Goal: Task Accomplishment & Management: Manage account settings

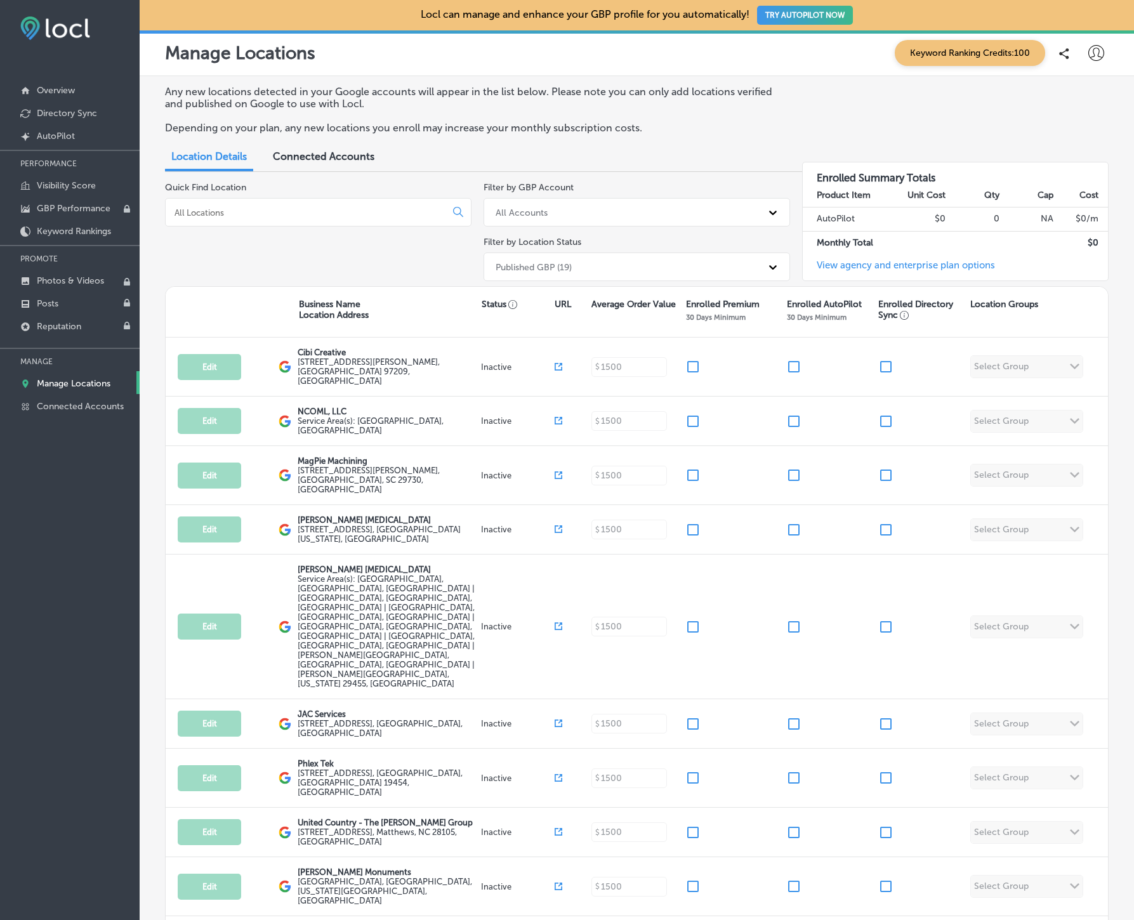
click at [1093, 51] on icon at bounding box center [1097, 53] width 16 height 16
click at [1089, 97] on p "My Account" at bounding box center [1078, 98] width 57 height 15
select select "US"
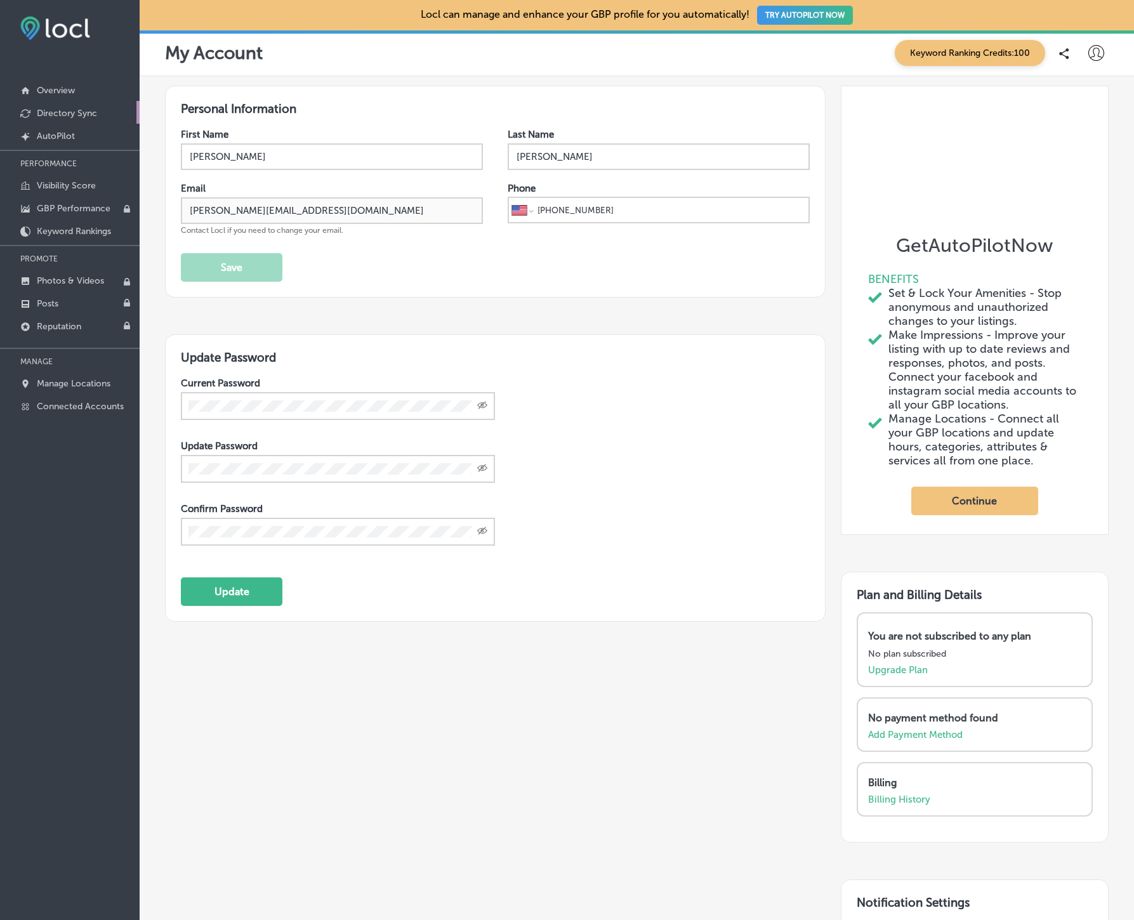
click at [66, 113] on p "Directory Sync" at bounding box center [67, 113] width 60 height 11
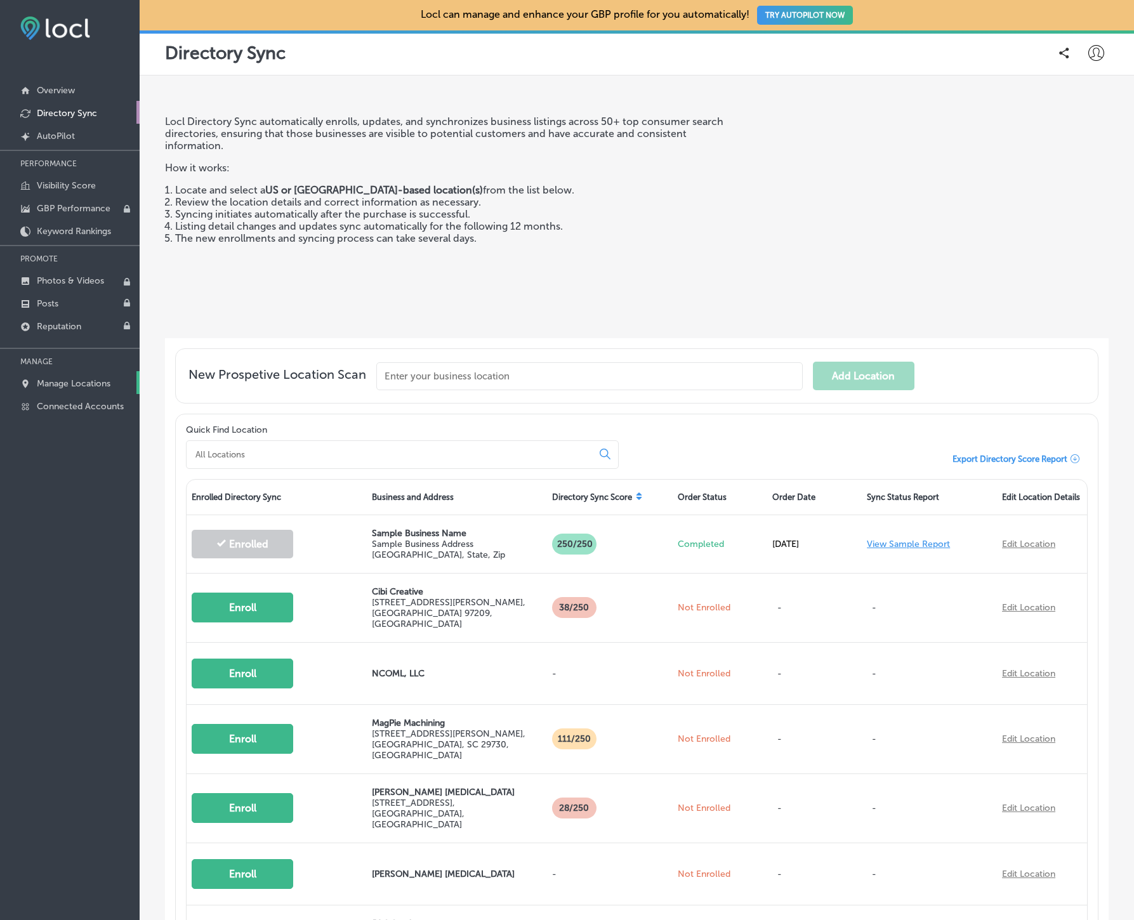
click at [68, 386] on p "Manage Locations" at bounding box center [74, 383] width 74 height 11
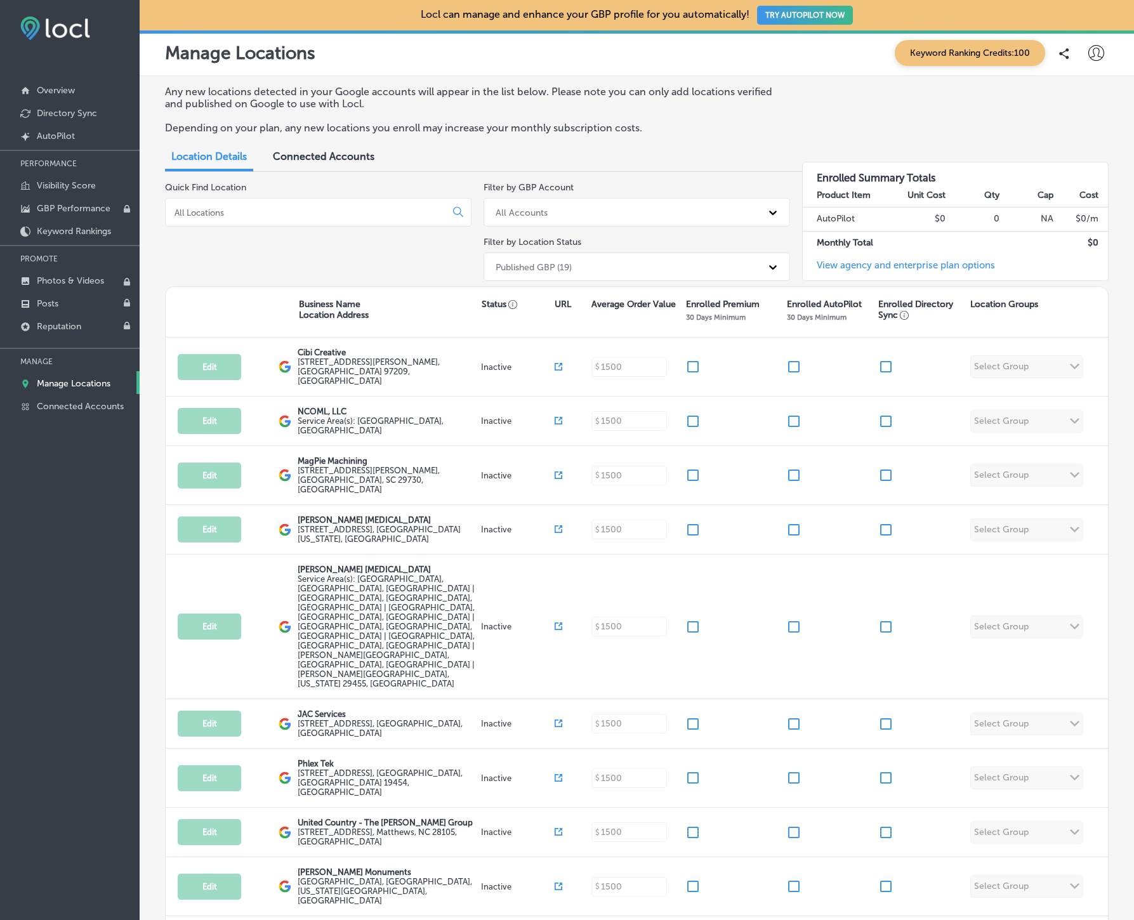
click at [328, 154] on span "Connected Accounts" at bounding box center [324, 156] width 102 height 12
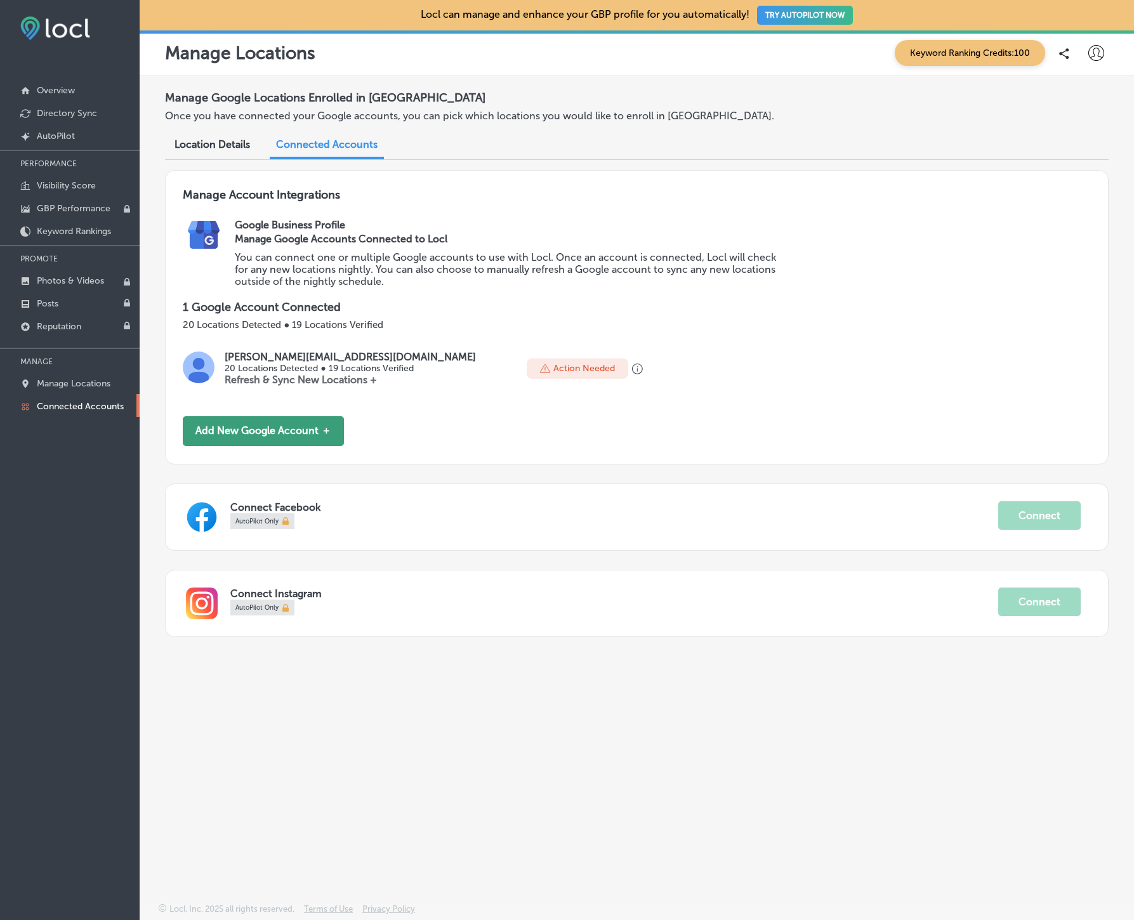
click at [285, 430] on button "Add New Google Account ＋" at bounding box center [263, 431] width 161 height 30
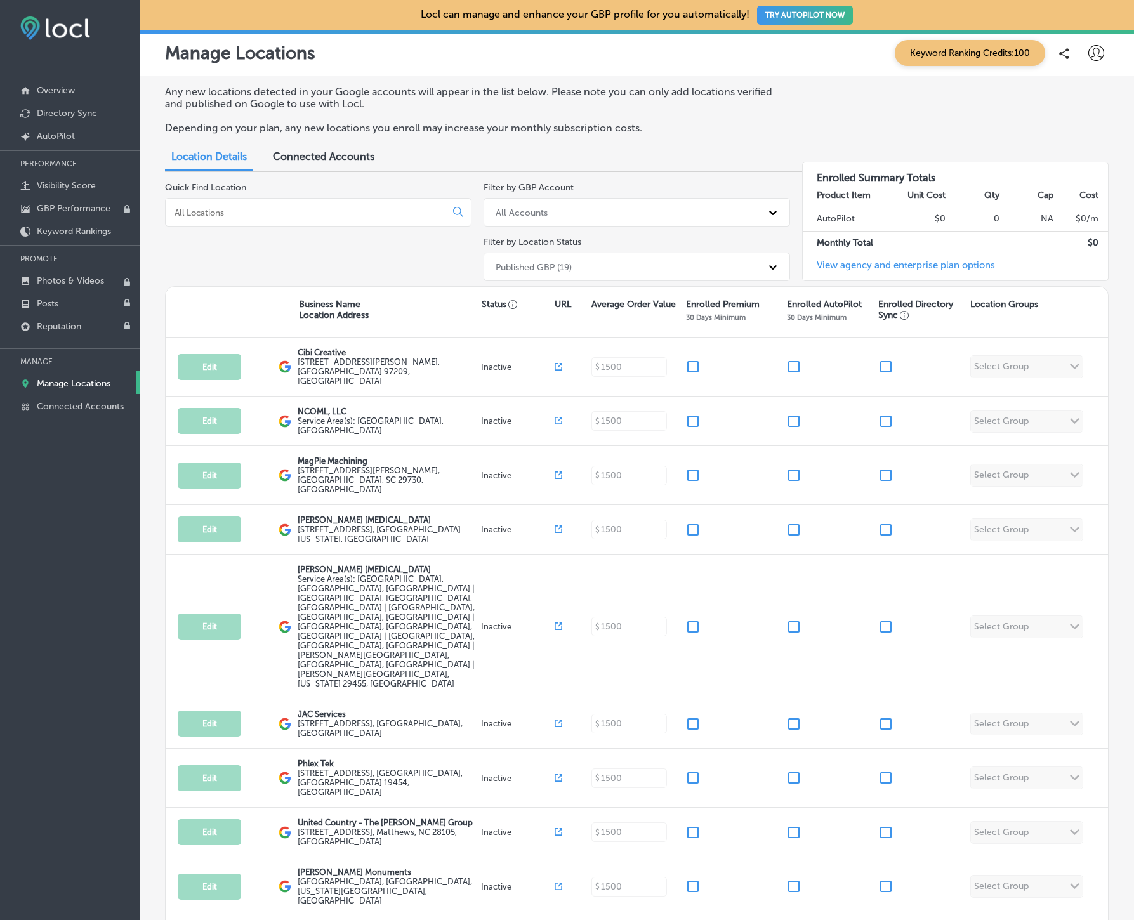
click at [330, 157] on span "Connected Accounts" at bounding box center [324, 156] width 102 height 12
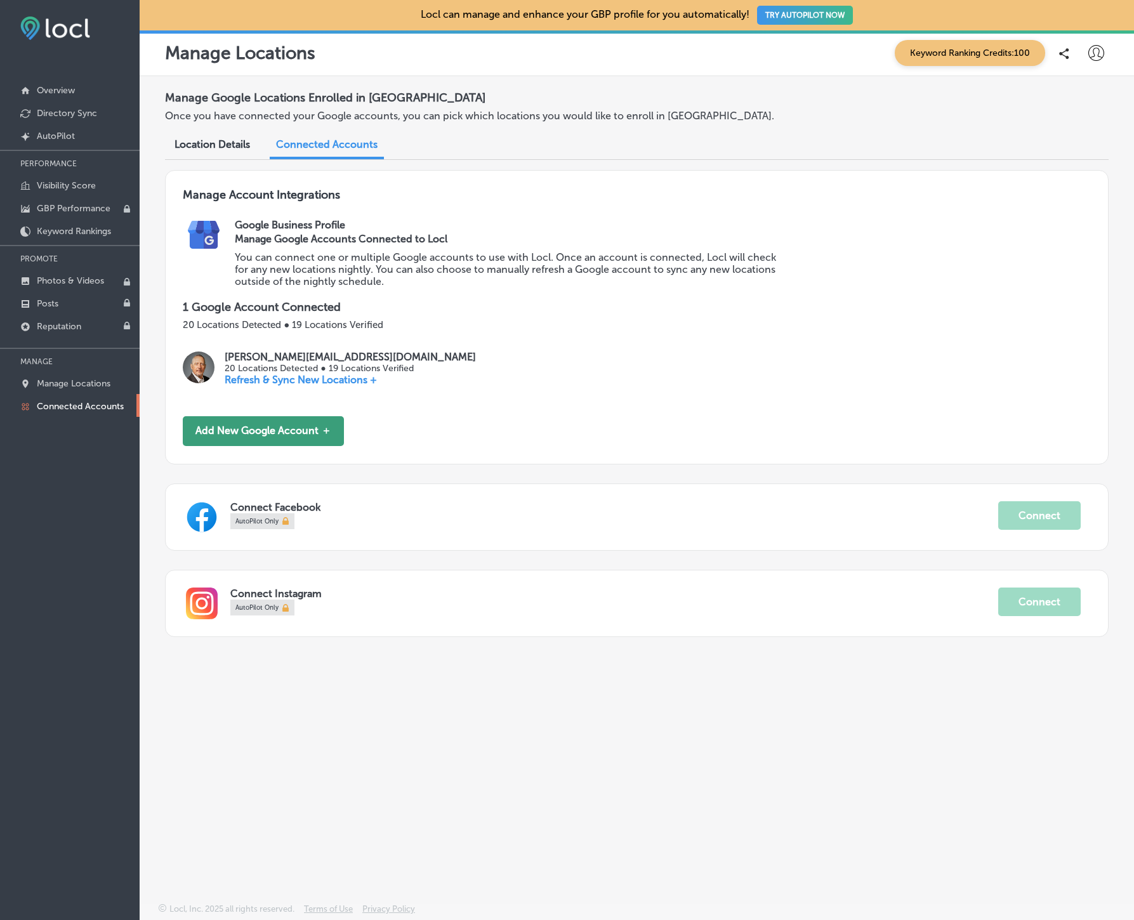
click at [295, 386] on div "charles@cibicreative.com 20 Locations Detected ● 19 Locations Verified Refresh …" at bounding box center [637, 373] width 908 height 45
click at [280, 428] on button "Add New Google Account ＋" at bounding box center [263, 431] width 161 height 30
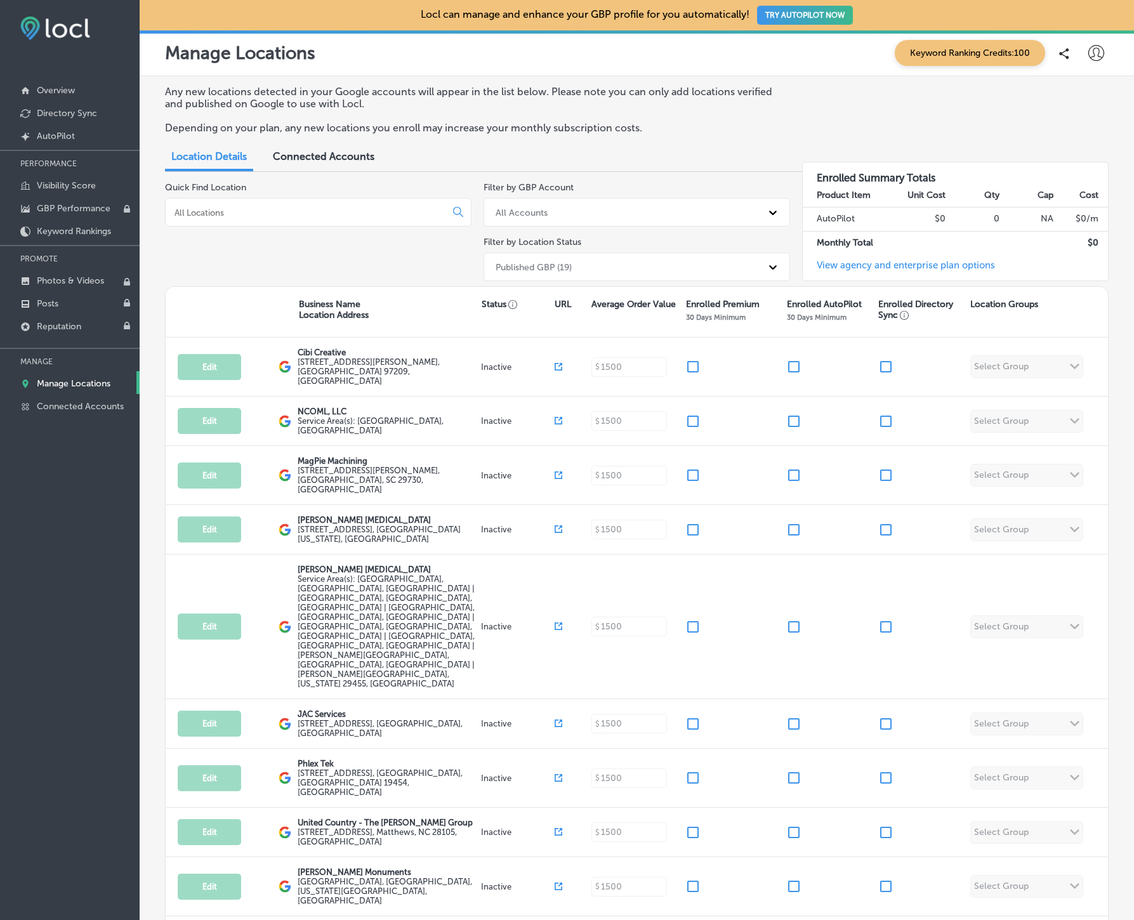
click at [334, 155] on span "Connected Accounts" at bounding box center [324, 156] width 102 height 12
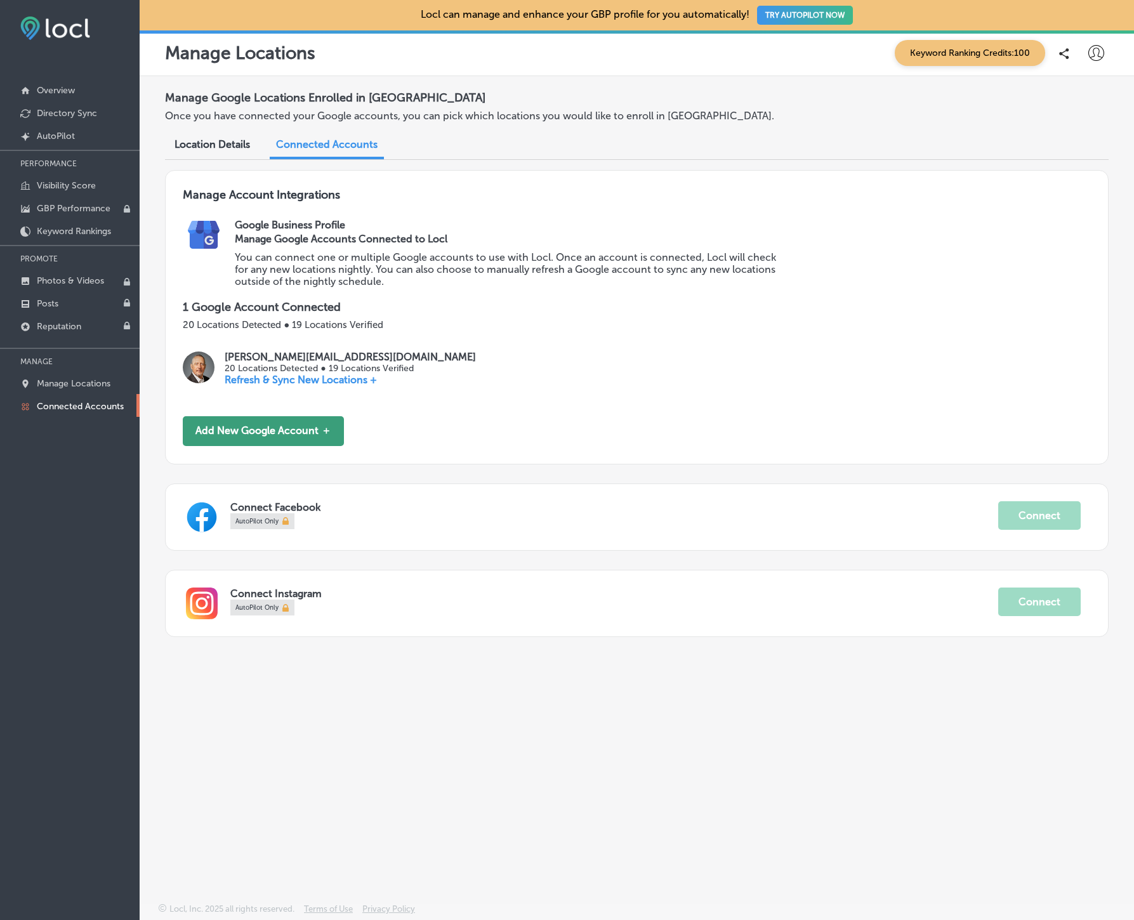
click at [298, 436] on button "Add New Google Account ＋" at bounding box center [263, 431] width 161 height 30
click at [218, 144] on span "Location Details" at bounding box center [213, 144] width 76 height 12
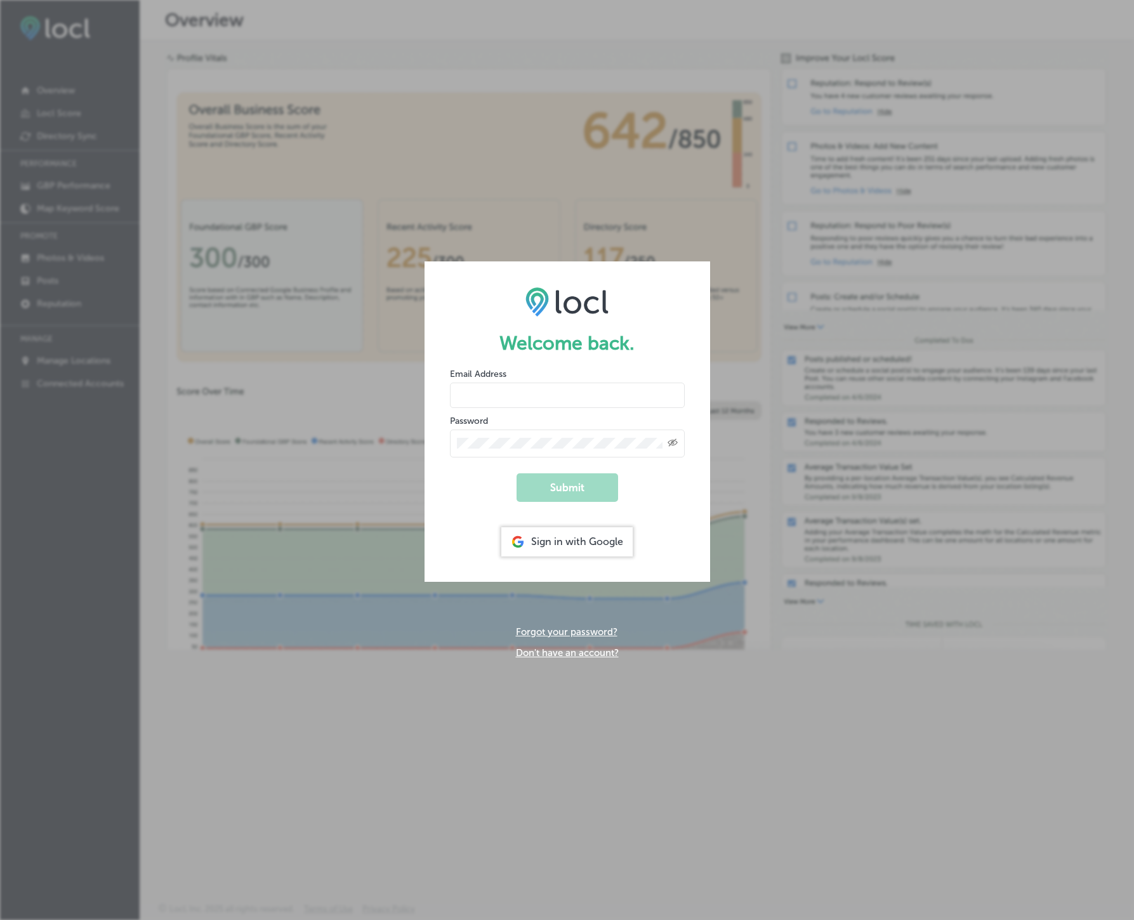
type input "[PERSON_NAME][EMAIL_ADDRESS][DOMAIN_NAME]"
click at [569, 548] on div "Sign in with Google" at bounding box center [566, 541] width 131 height 29
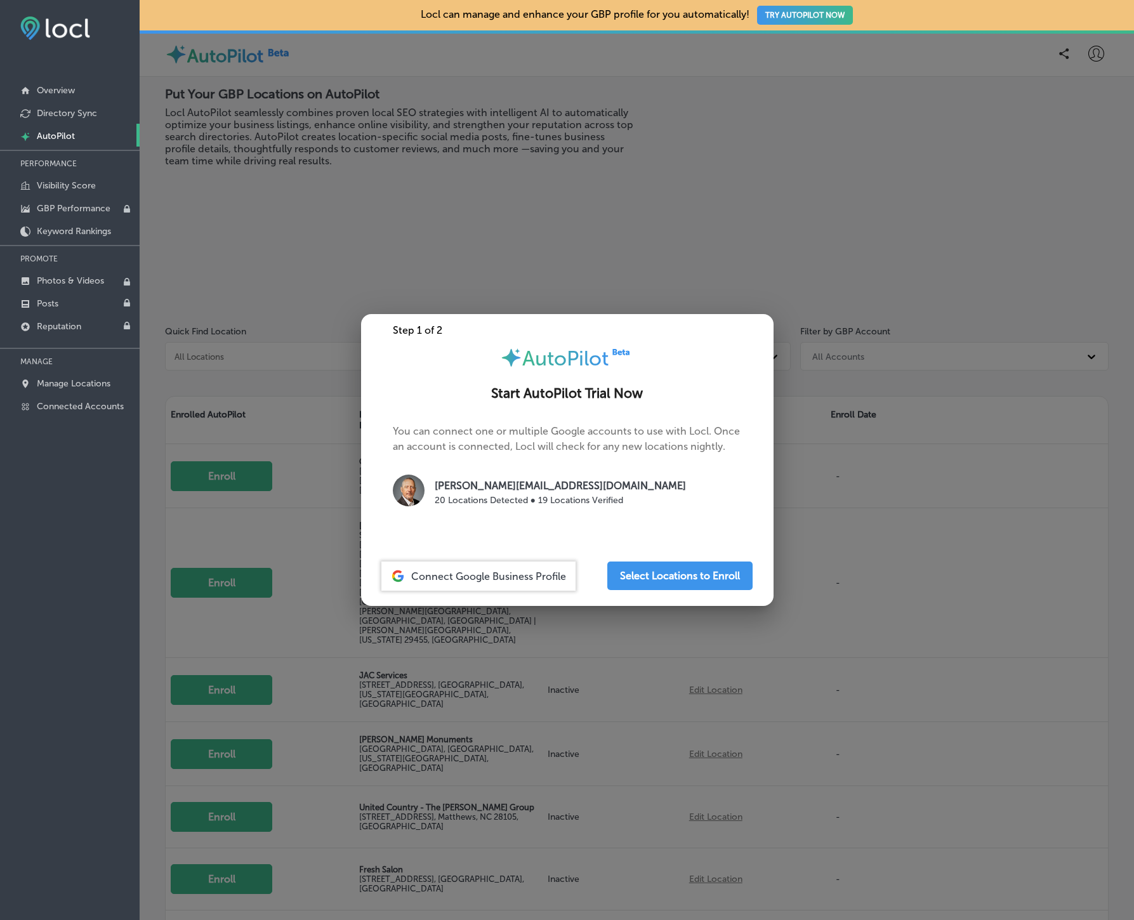
click at [524, 577] on span "Connect Google Business Profile" at bounding box center [488, 577] width 155 height 12
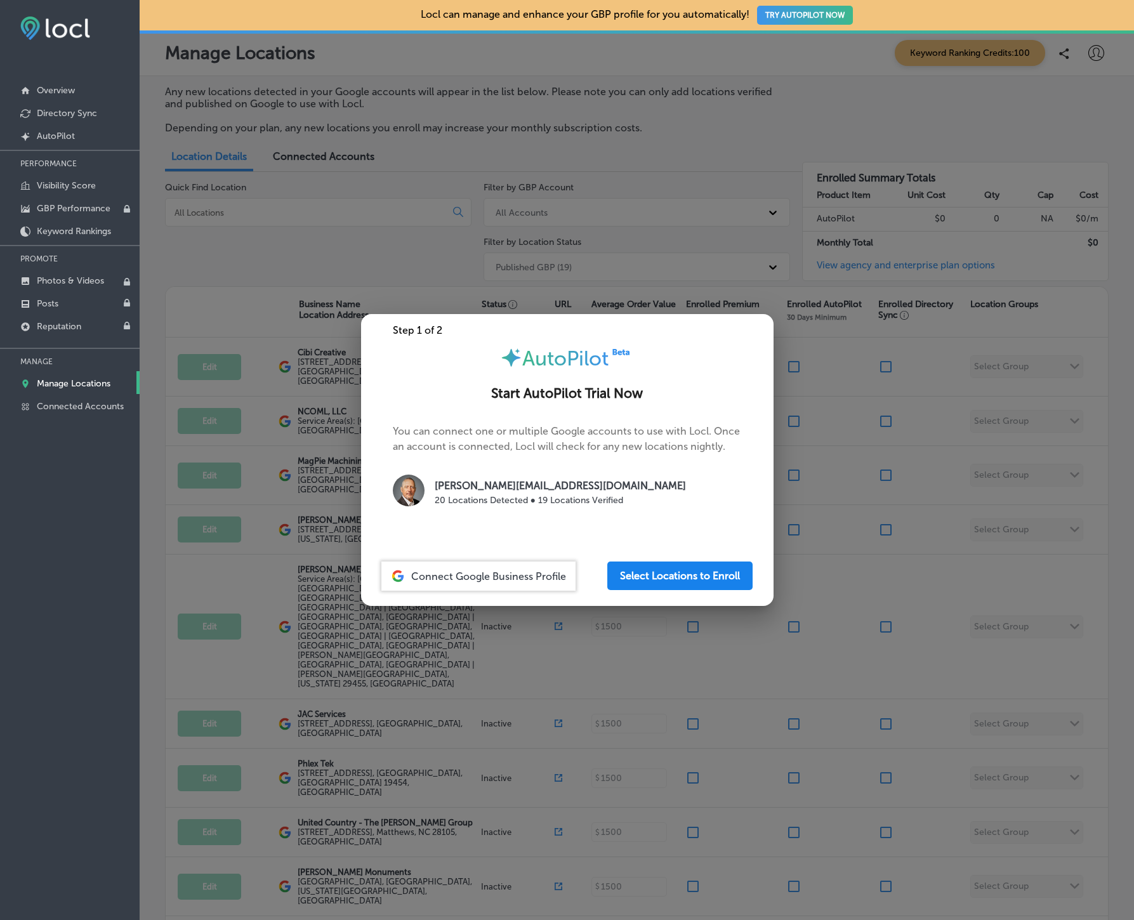
click at [689, 581] on button "Select Locations to Enroll" at bounding box center [679, 576] width 145 height 29
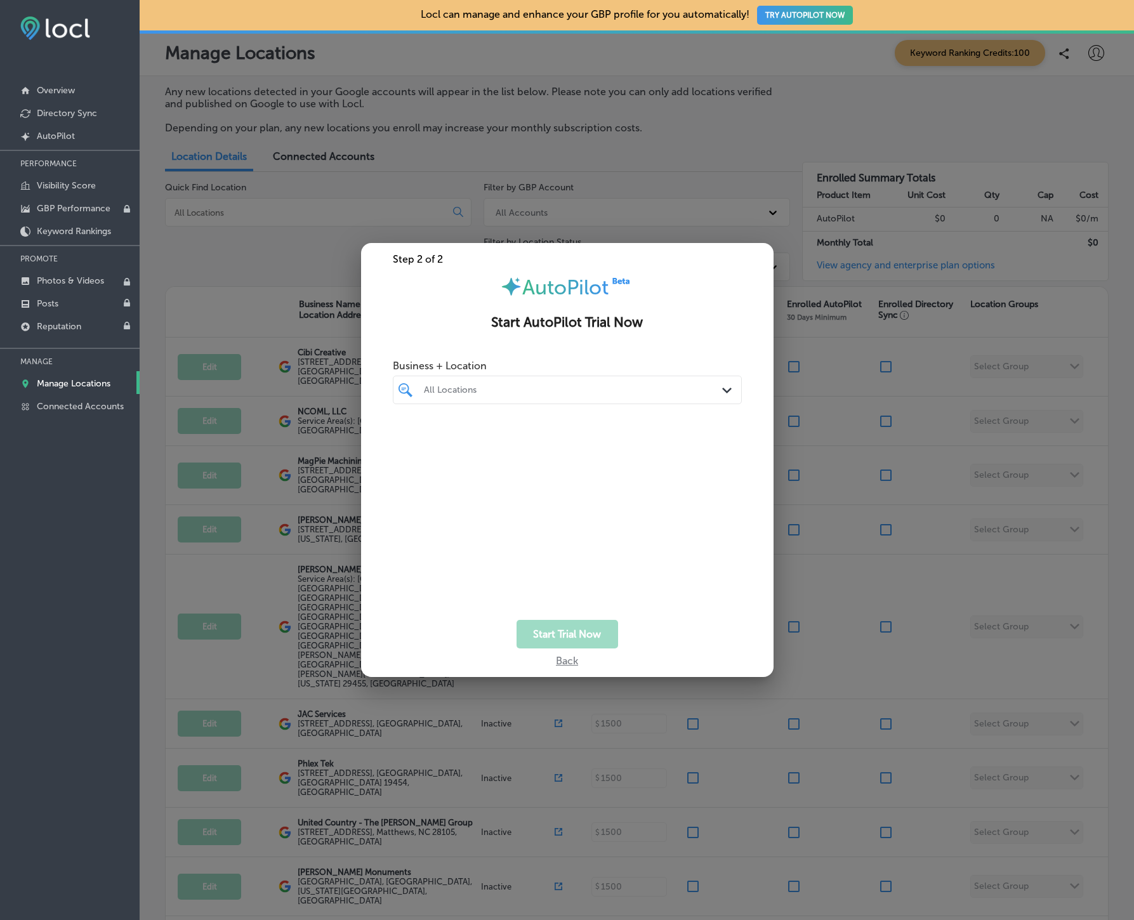
click at [727, 390] on polygon at bounding box center [727, 391] width 10 height 6
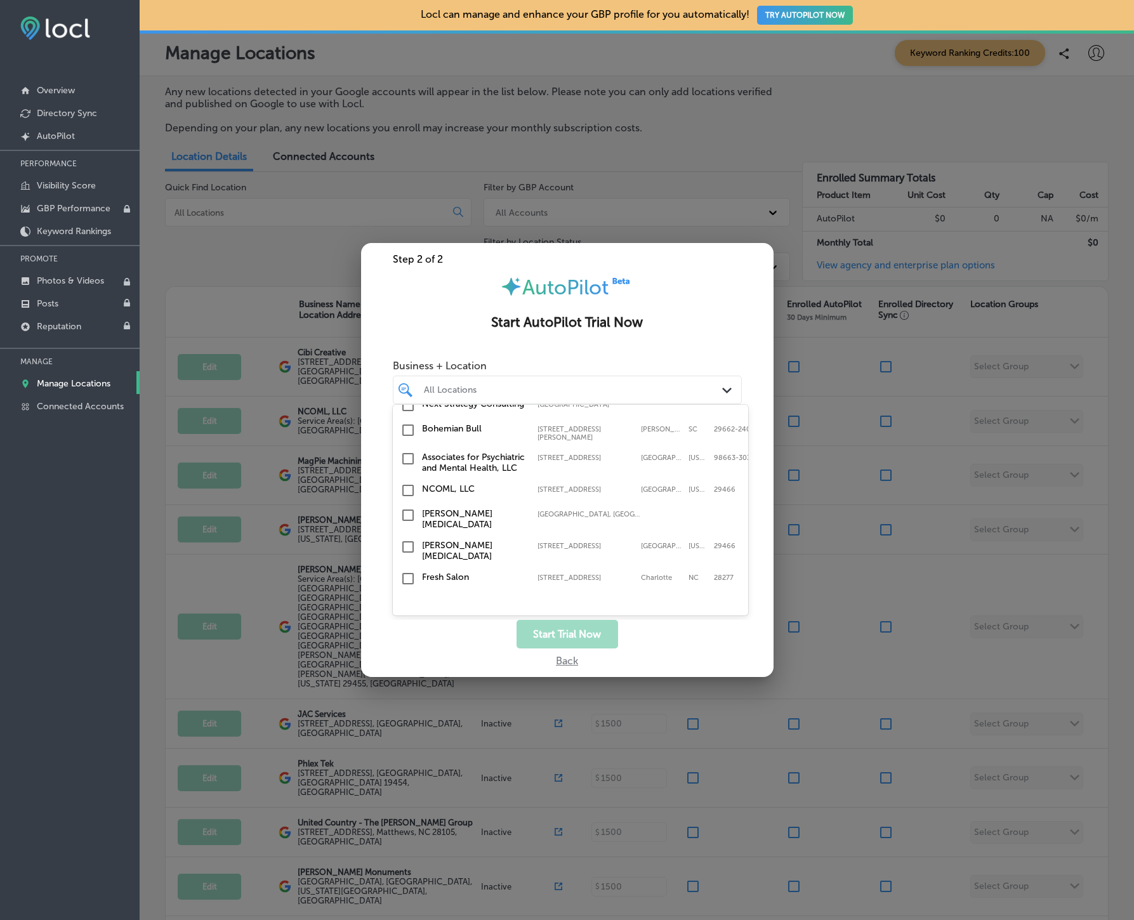
scroll to position [358, 0]
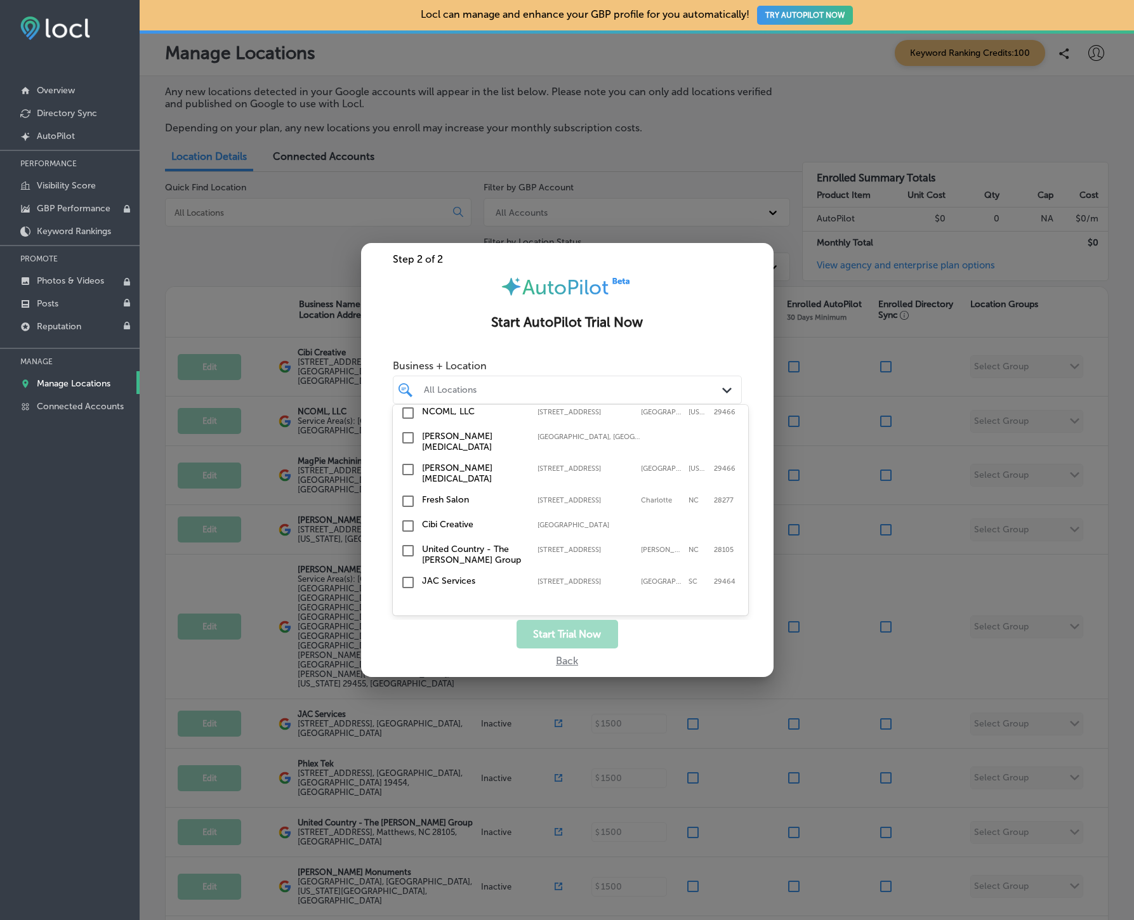
click at [407, 519] on input "checkbox" at bounding box center [408, 526] width 15 height 15
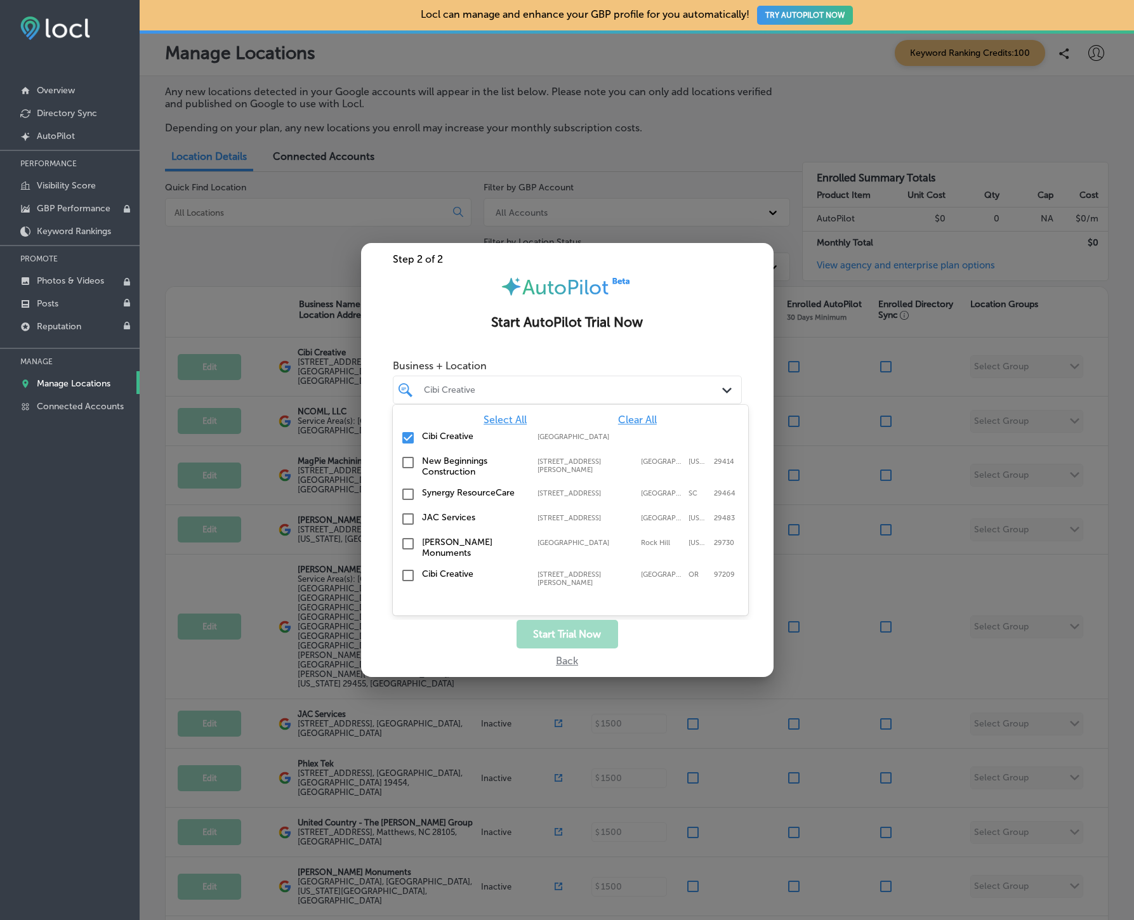
click at [634, 423] on span "Clear All" at bounding box center [637, 420] width 39 height 12
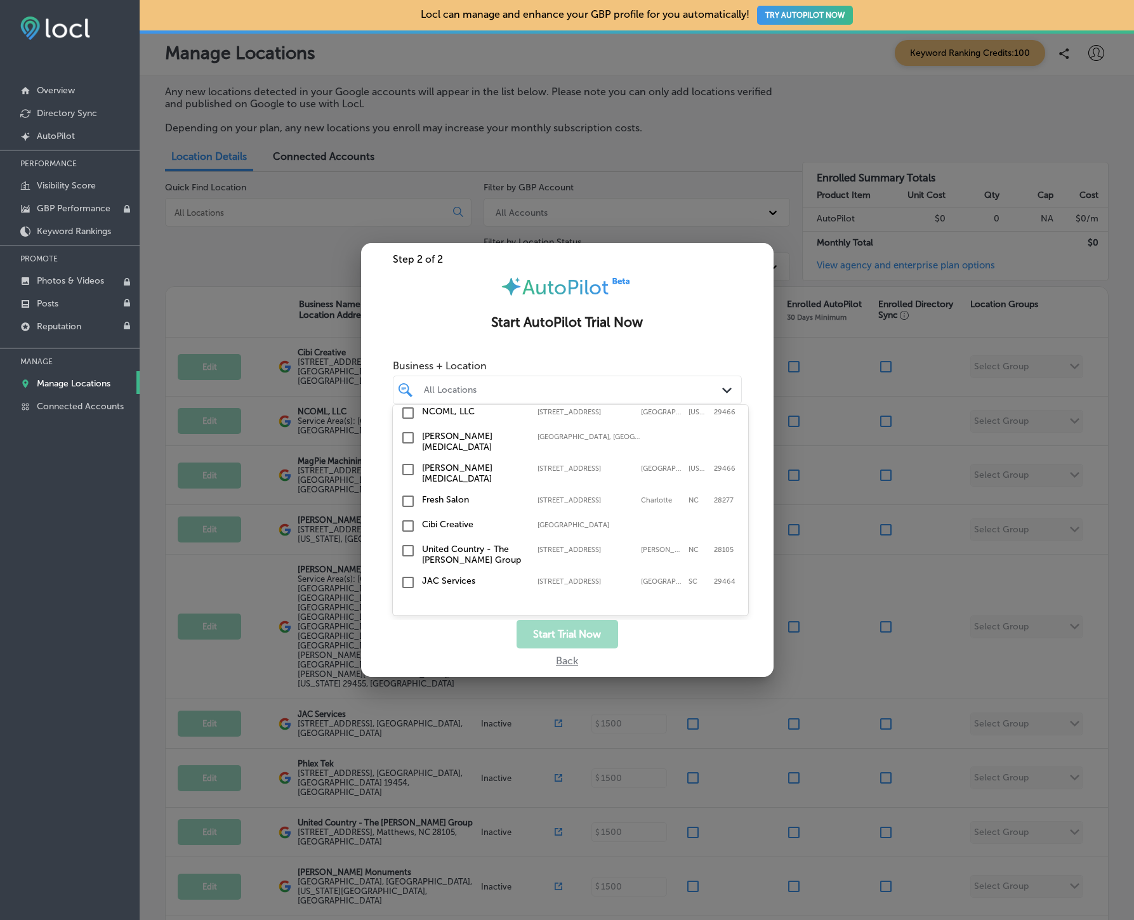
click at [408, 521] on input "checkbox" at bounding box center [408, 526] width 15 height 15
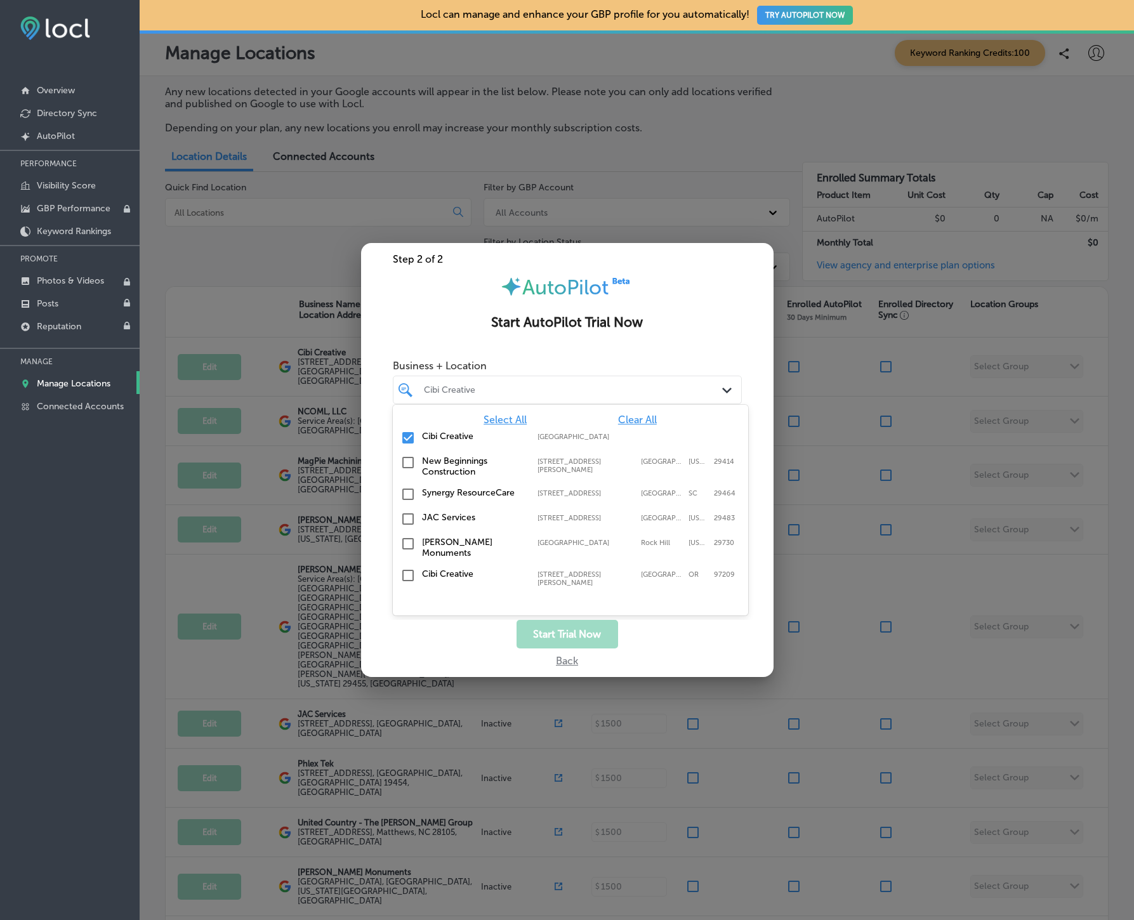
click at [569, 630] on button "Start Trial Now" at bounding box center [568, 634] width 102 height 29
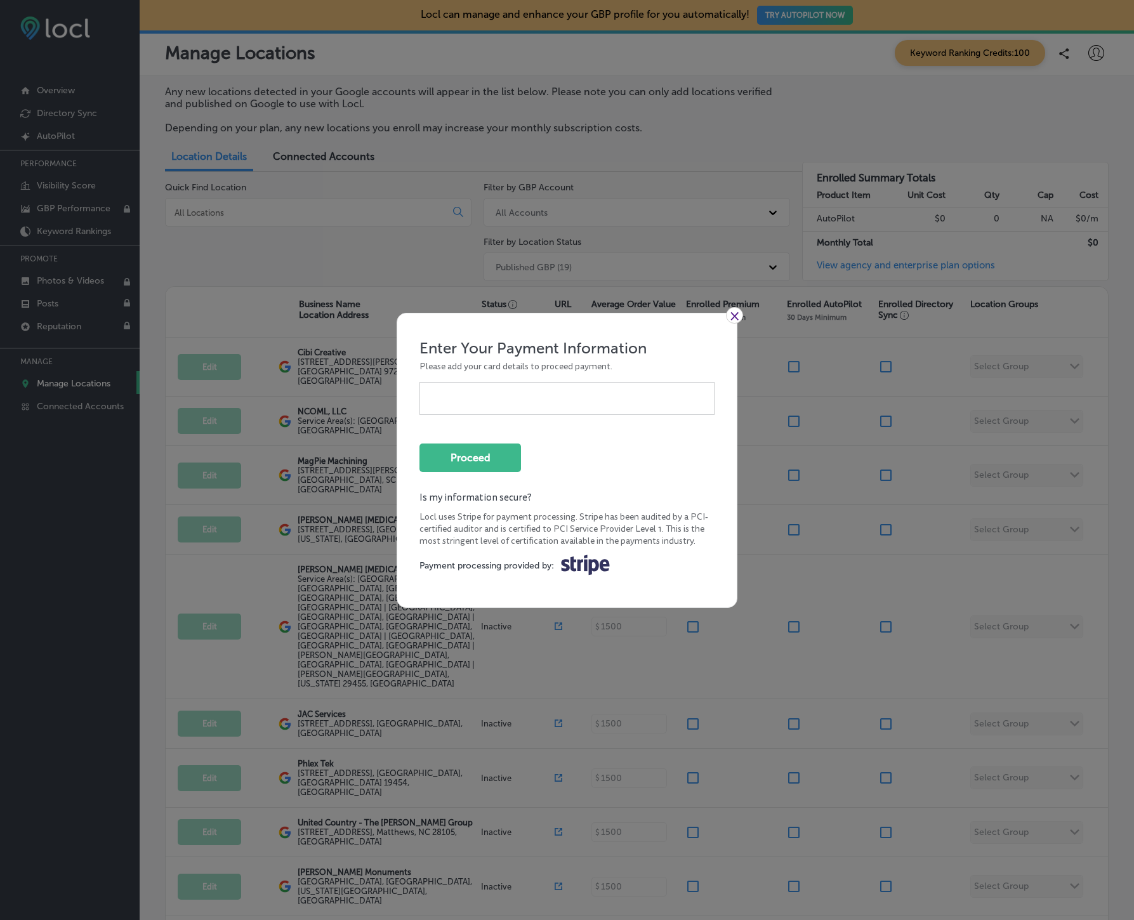
click at [734, 314] on link "×" at bounding box center [734, 315] width 17 height 17
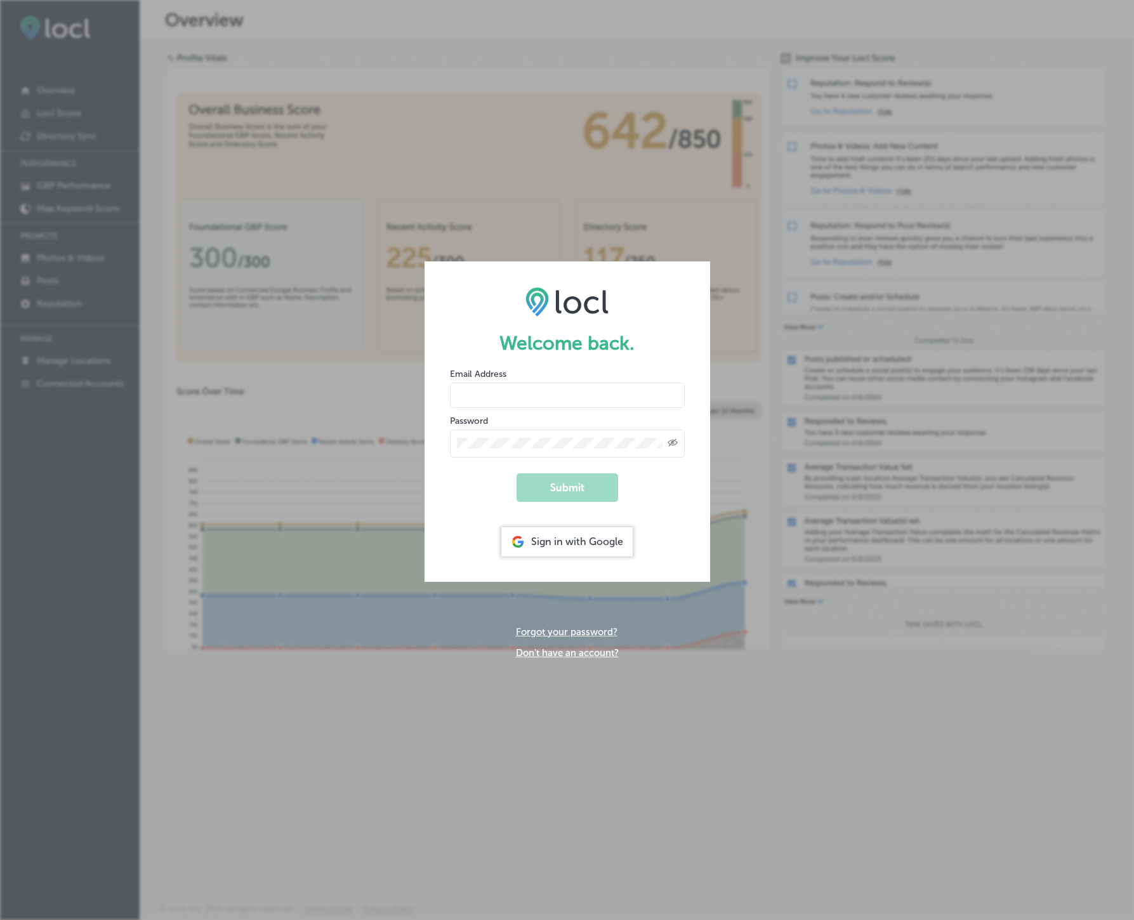
type input "[PERSON_NAME][EMAIL_ADDRESS][DOMAIN_NAME]"
click at [741, 320] on div "Welcome back. Email Address [PERSON_NAME][EMAIL_ADDRESS][DOMAIN_NAME] Password …" at bounding box center [567, 460] width 1134 height 920
click at [561, 539] on div "Sign in with Google" at bounding box center [566, 541] width 131 height 29
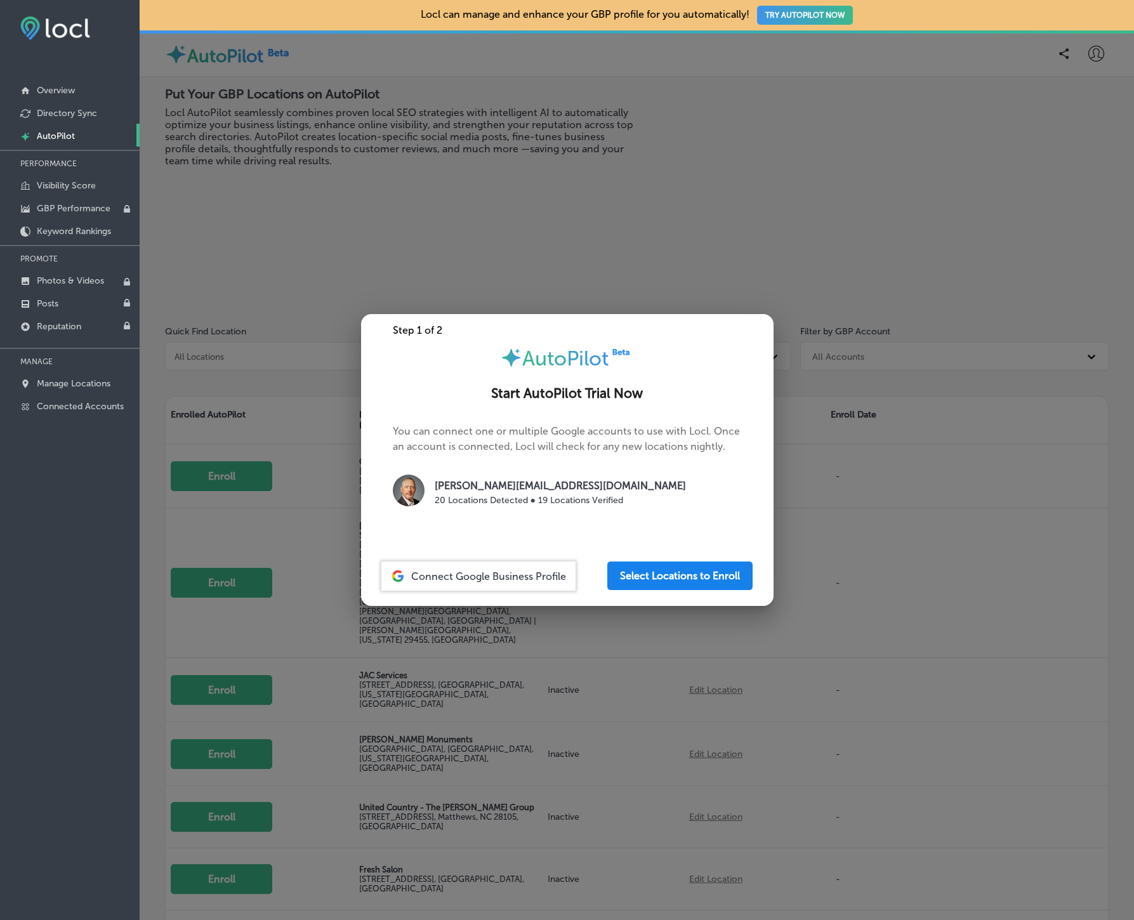
click at [692, 574] on button "Select Locations to Enroll" at bounding box center [679, 576] width 145 height 29
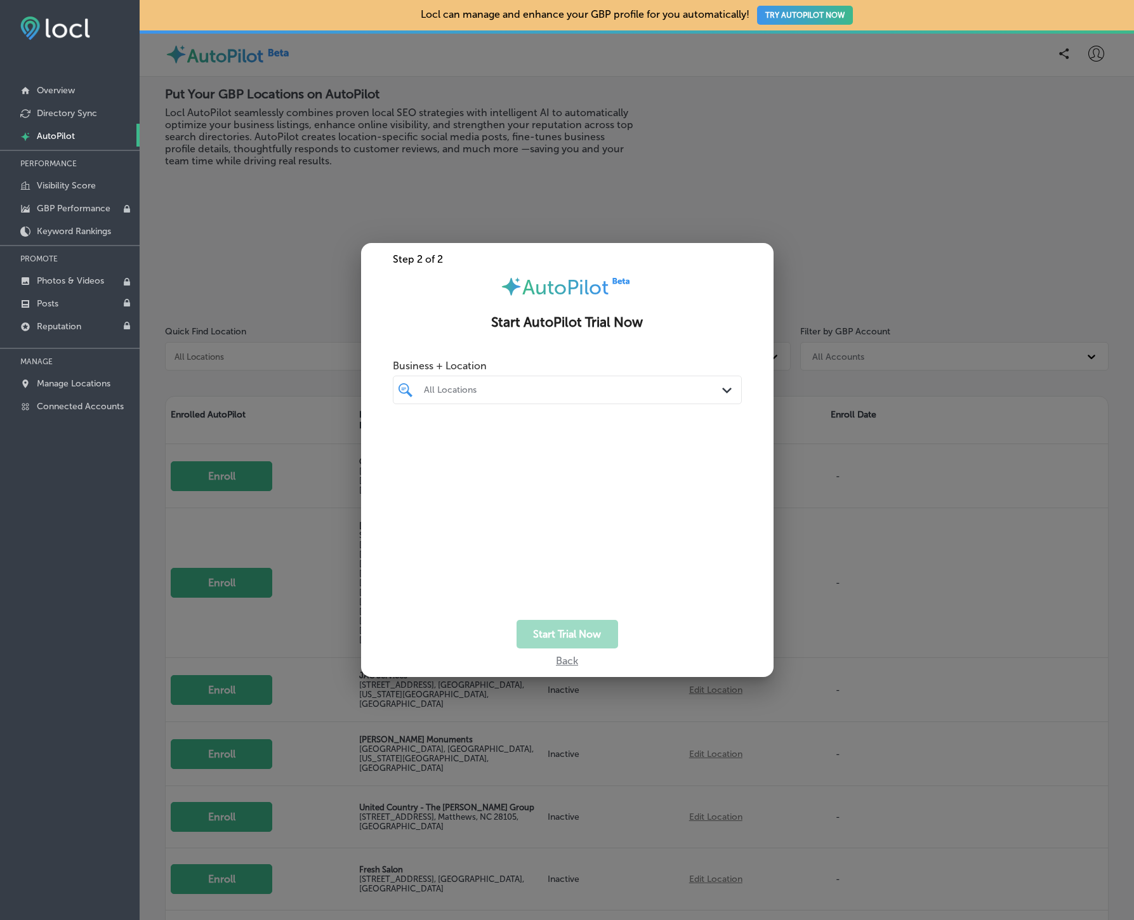
click at [594, 397] on div at bounding box center [553, 389] width 260 height 17
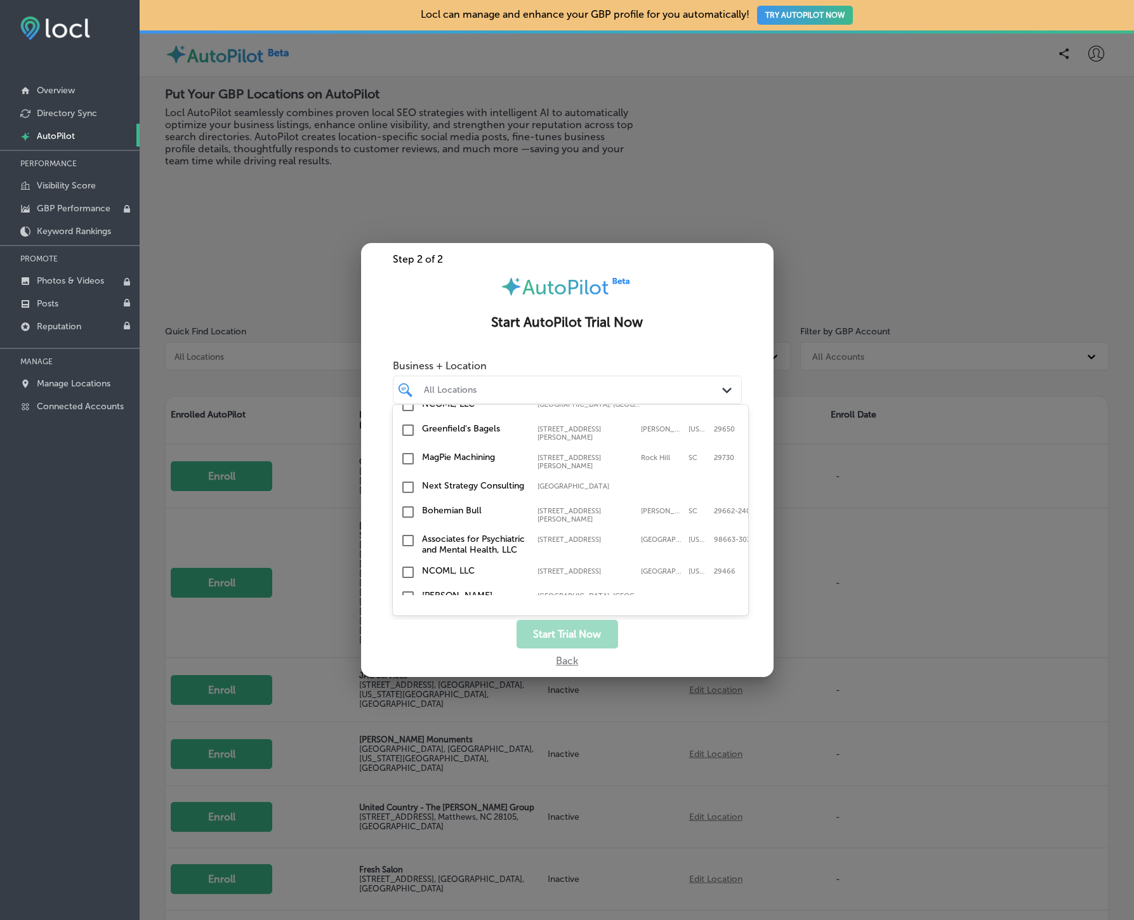
scroll to position [358, 0]
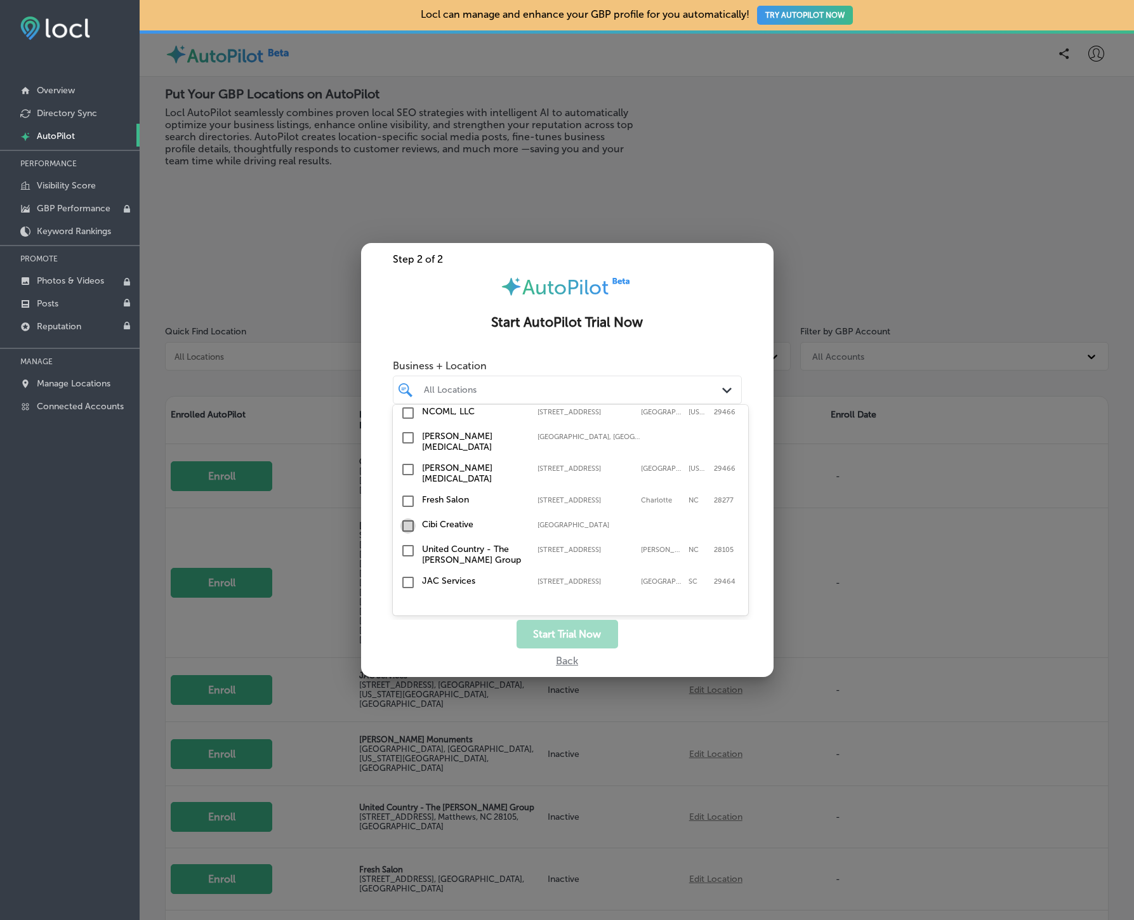
click at [410, 519] on input "checkbox" at bounding box center [408, 526] width 15 height 15
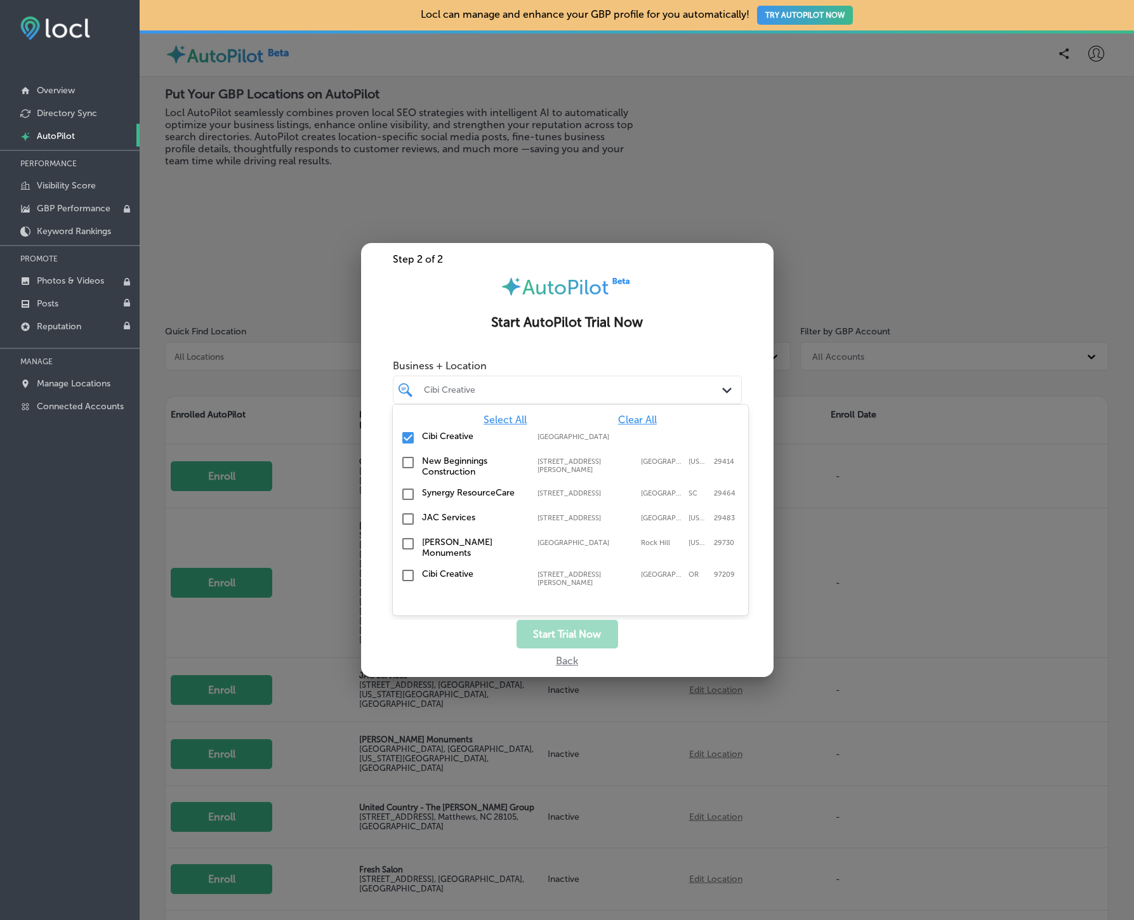
click at [809, 580] on div at bounding box center [567, 460] width 1134 height 920
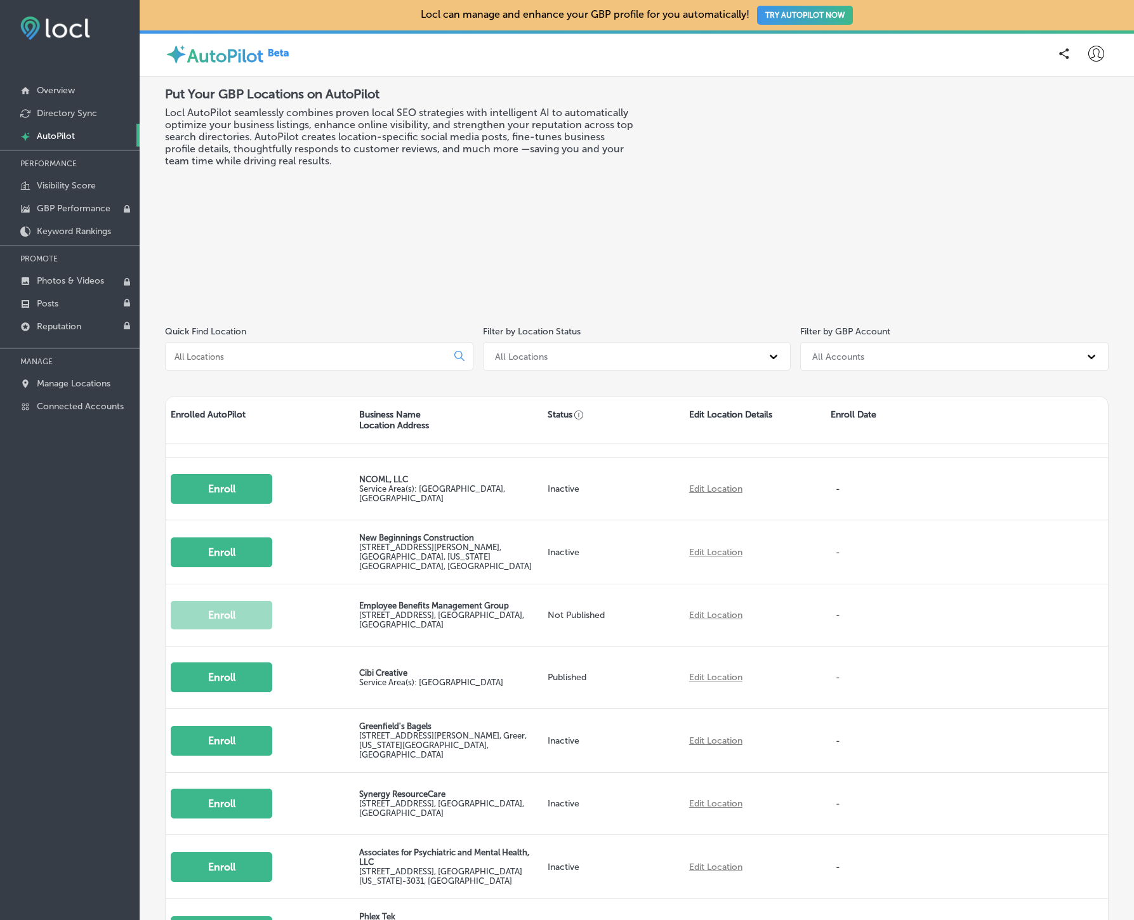
scroll to position [0, 0]
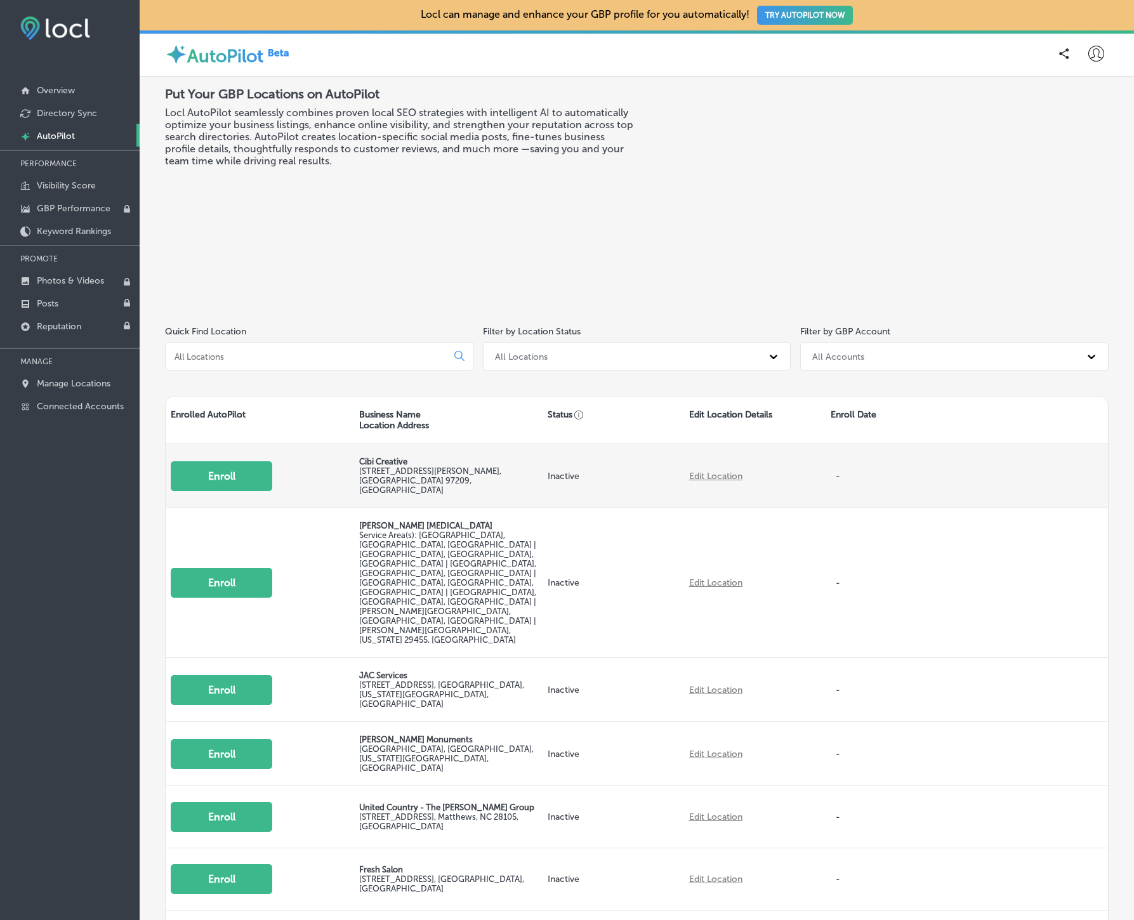
click at [722, 474] on link "Edit Location" at bounding box center [715, 476] width 53 height 11
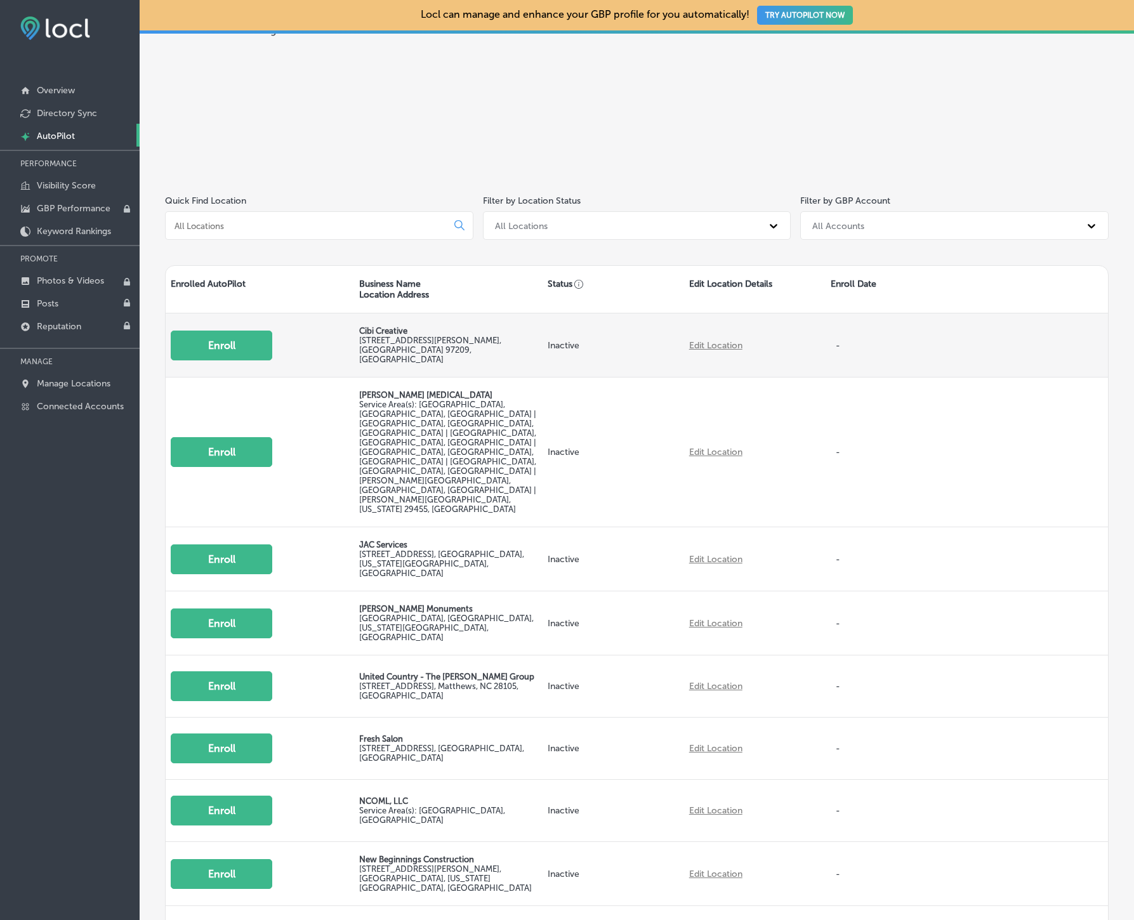
scroll to position [296, 0]
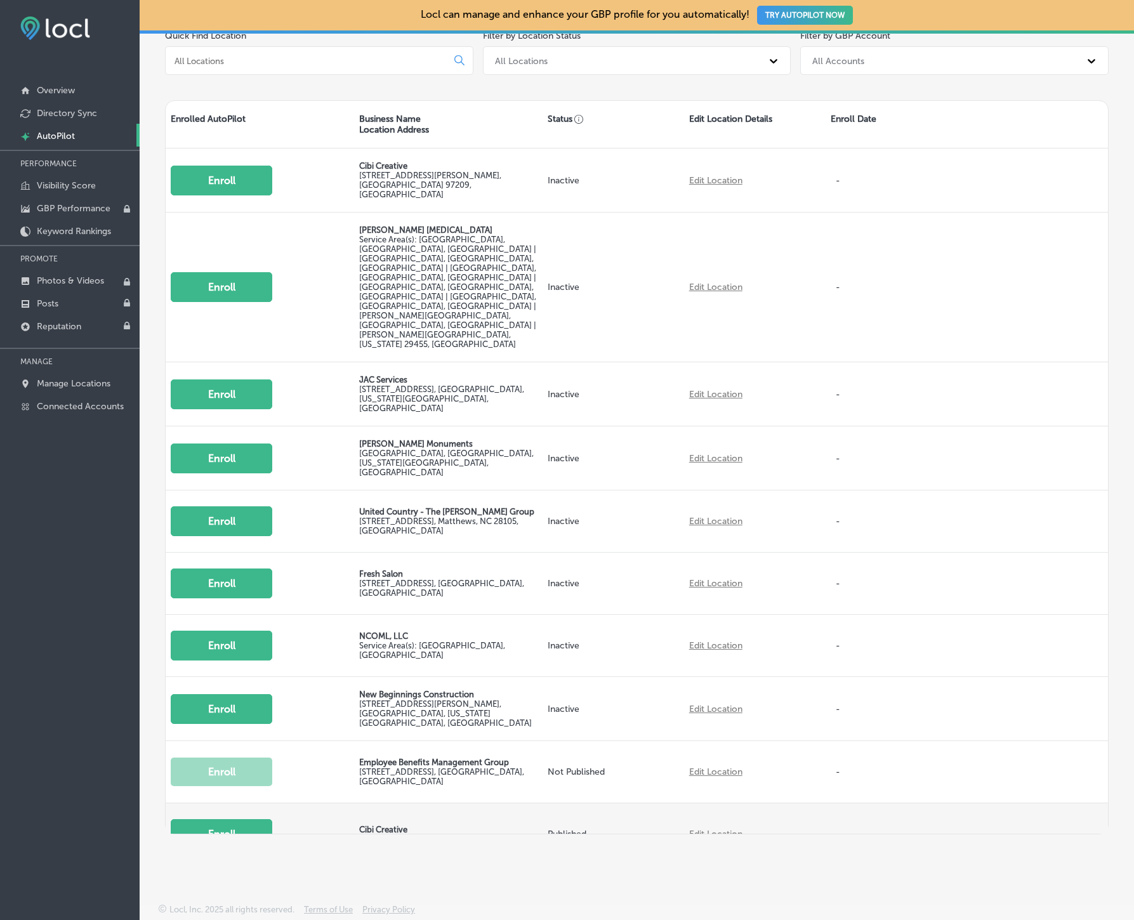
click at [231, 819] on button "Enroll" at bounding box center [222, 834] width 102 height 30
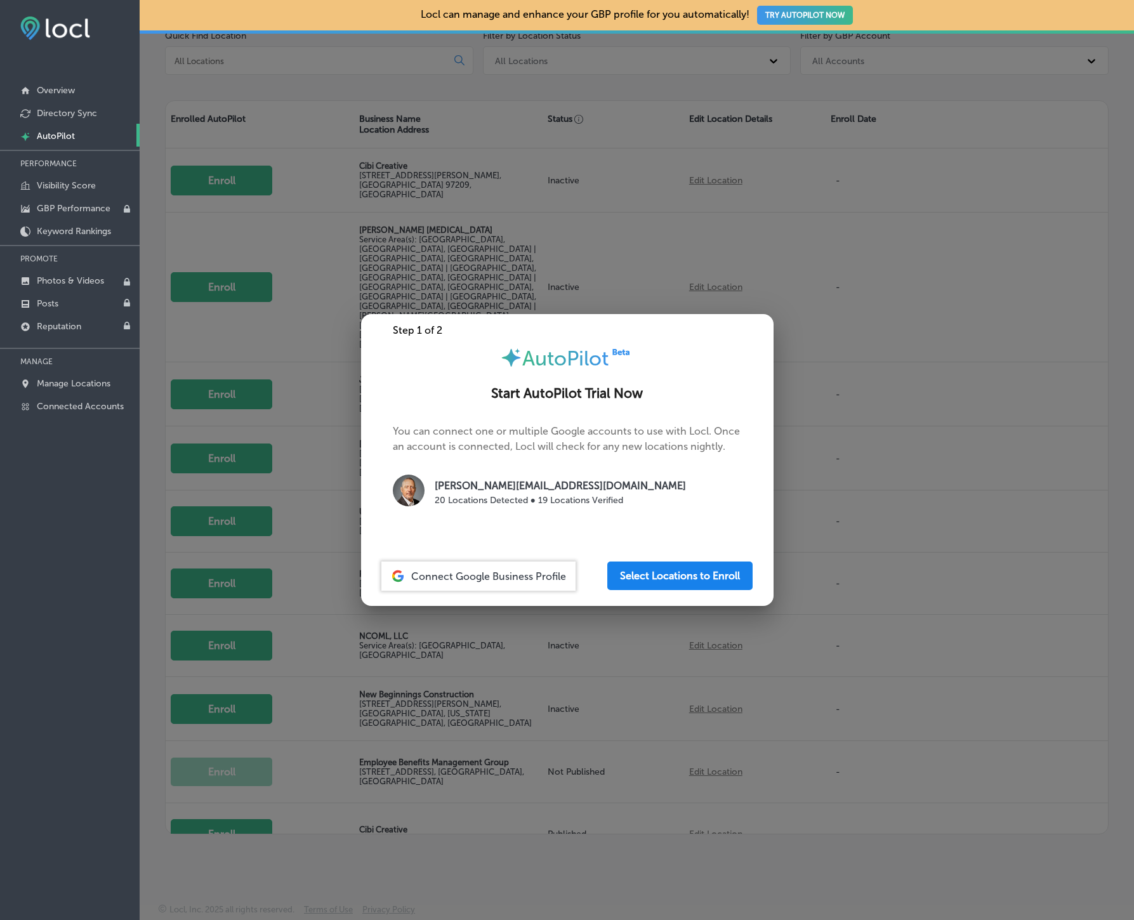
click at [661, 573] on button "Select Locations to Enroll" at bounding box center [679, 576] width 145 height 29
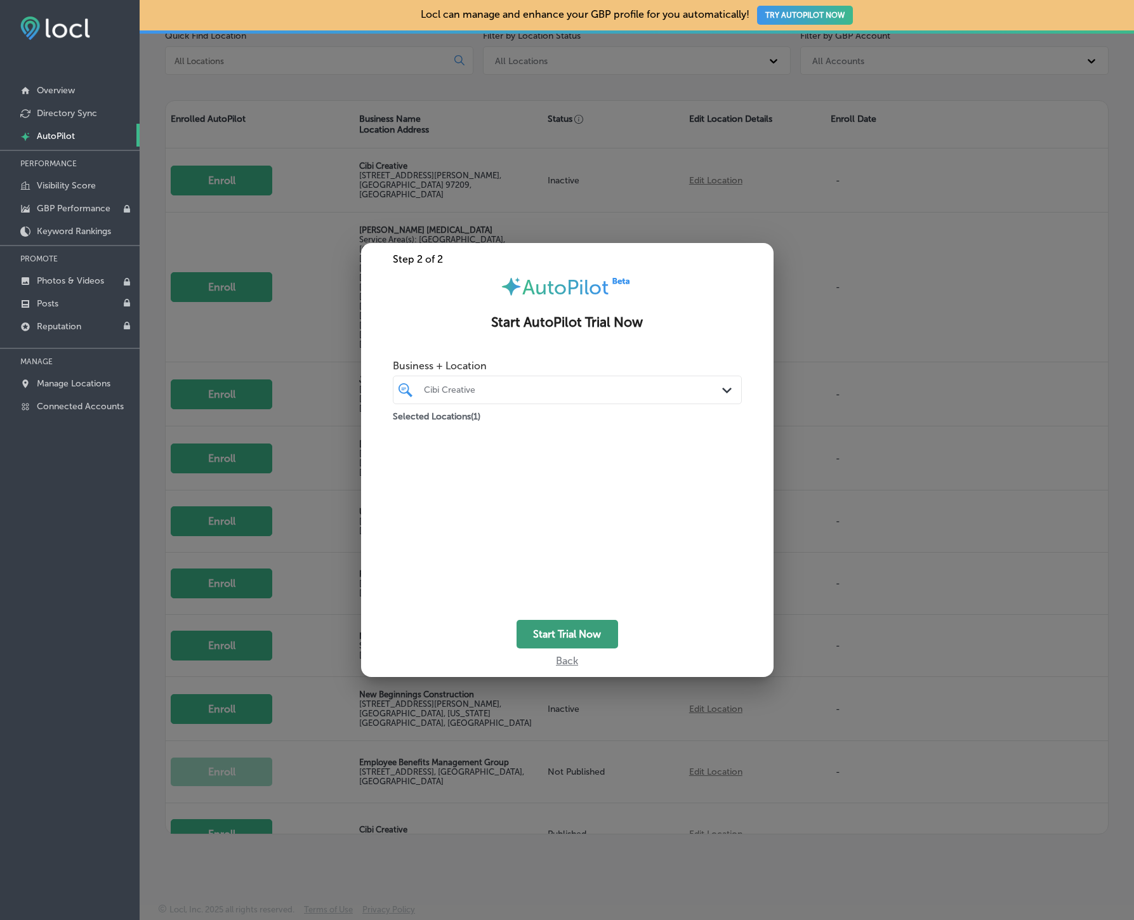
click at [566, 636] on button "Start Trial Now" at bounding box center [568, 634] width 102 height 29
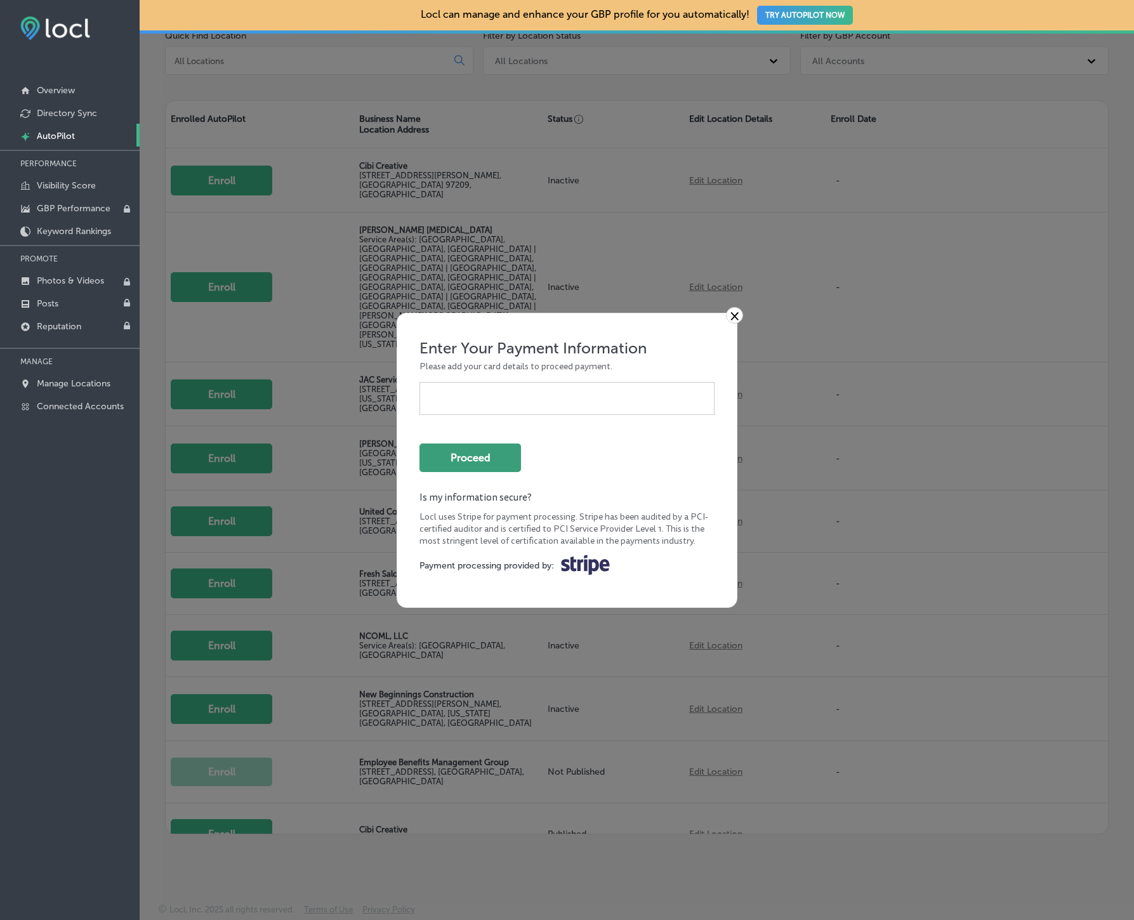
click at [489, 460] on button "Proceed" at bounding box center [471, 458] width 102 height 29
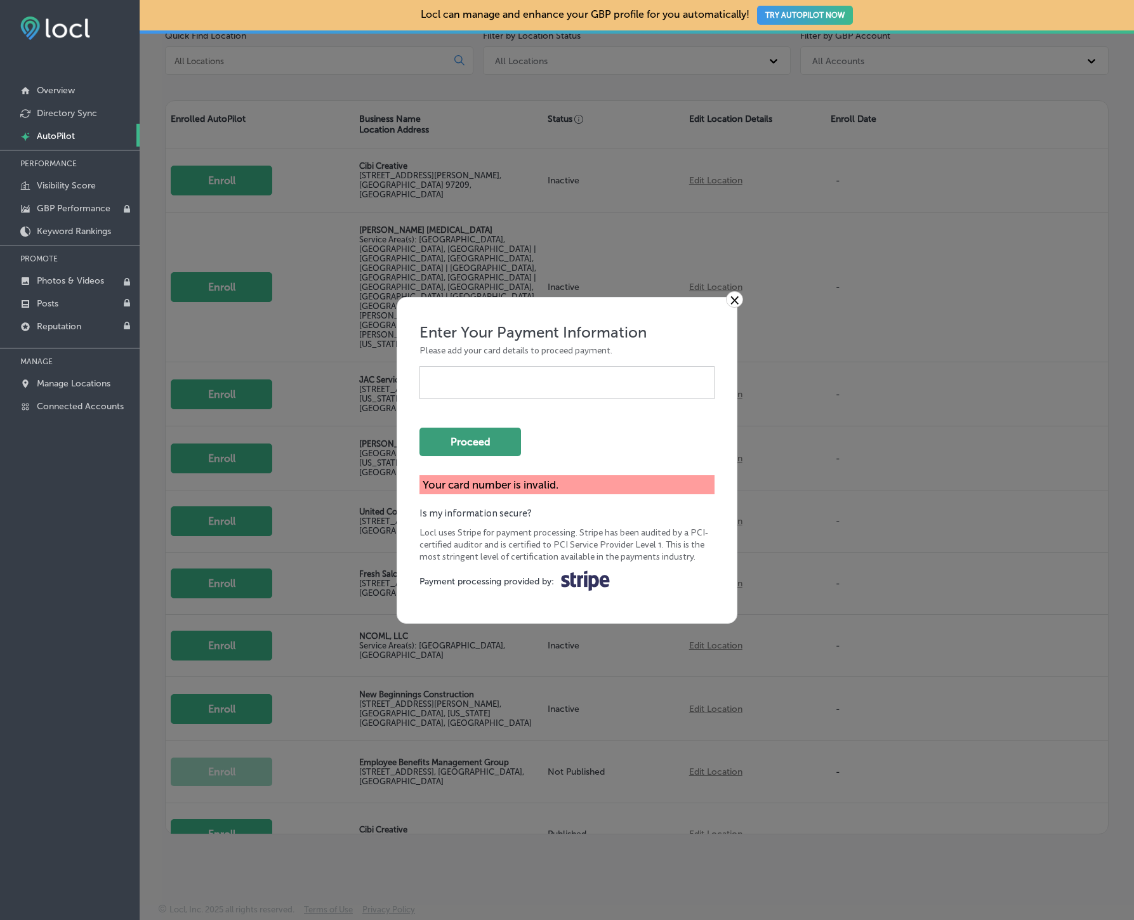
click at [491, 445] on button "Proceed" at bounding box center [471, 442] width 102 height 29
click at [466, 439] on button "Proceed" at bounding box center [471, 442] width 102 height 29
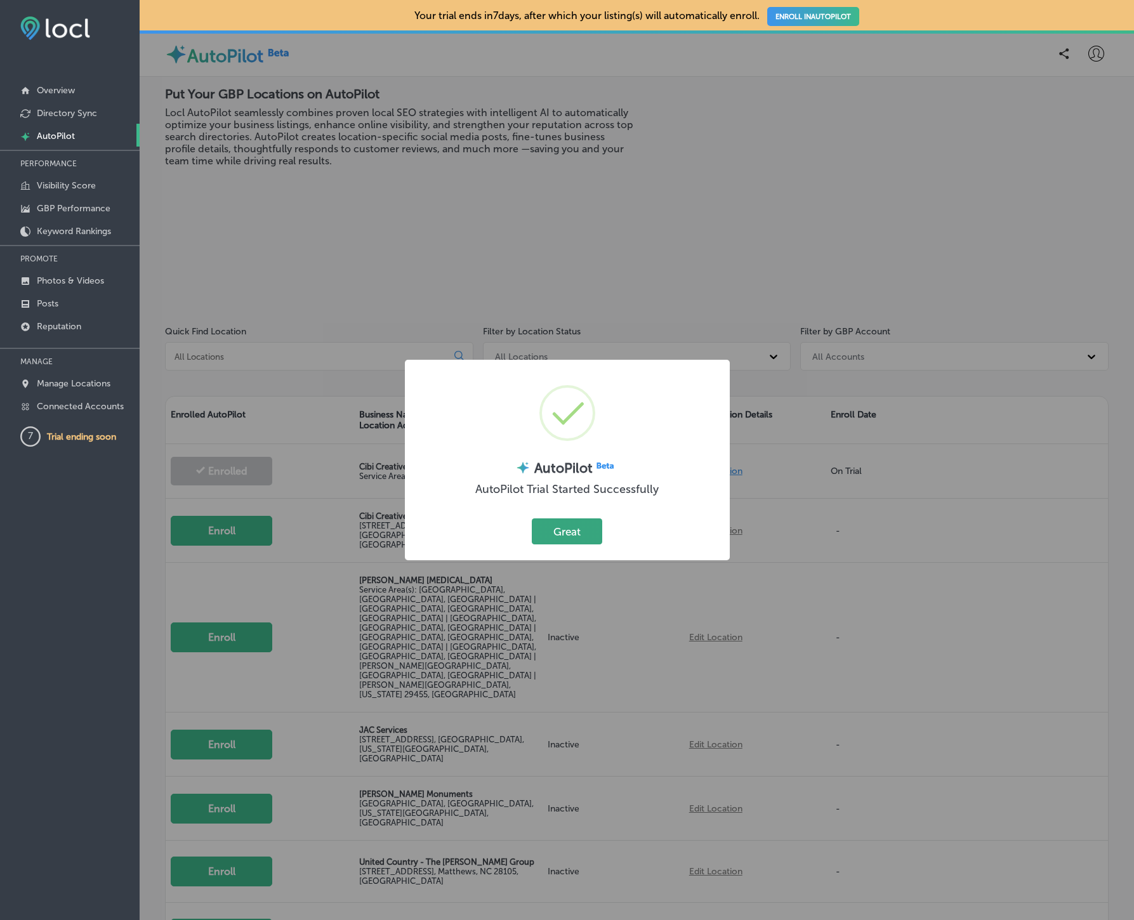
click at [588, 529] on button "Great" at bounding box center [567, 532] width 70 height 26
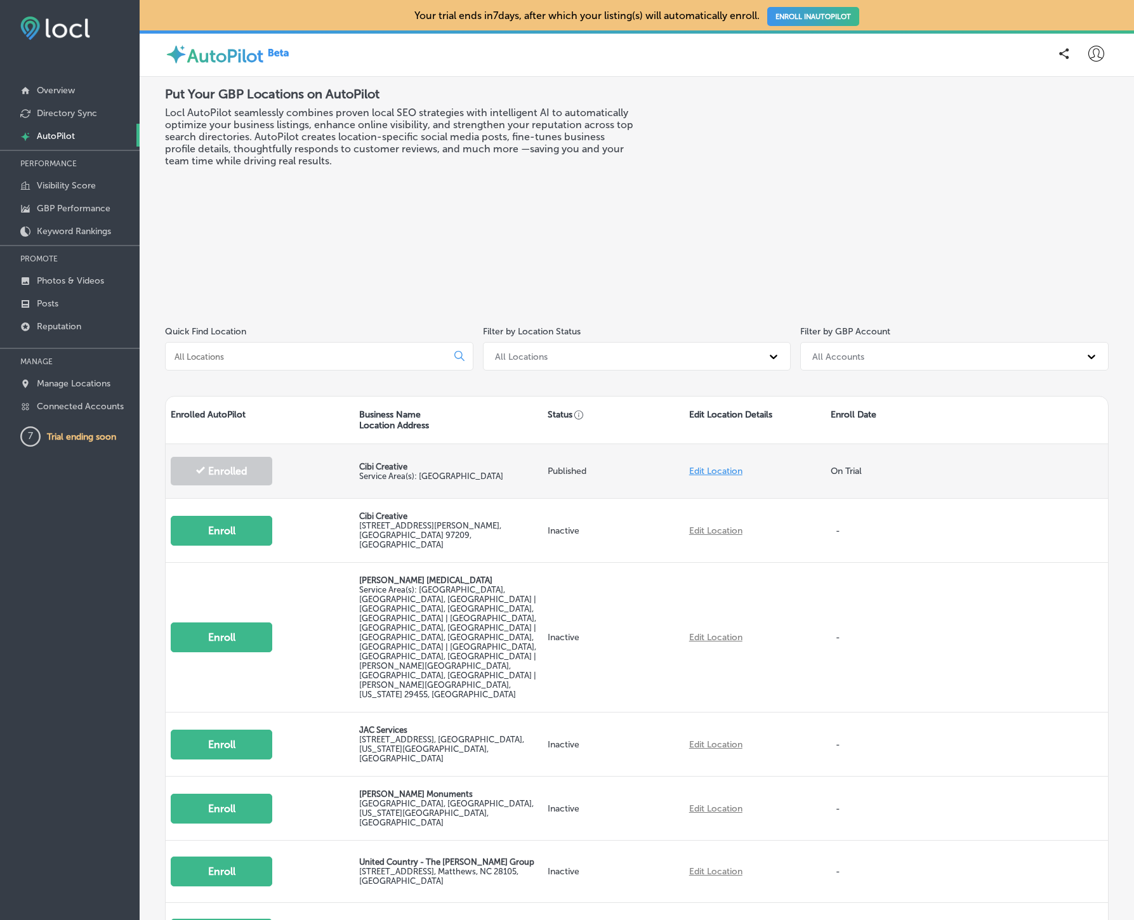
click at [727, 470] on link "Edit Location" at bounding box center [715, 471] width 53 height 11
select select "US"
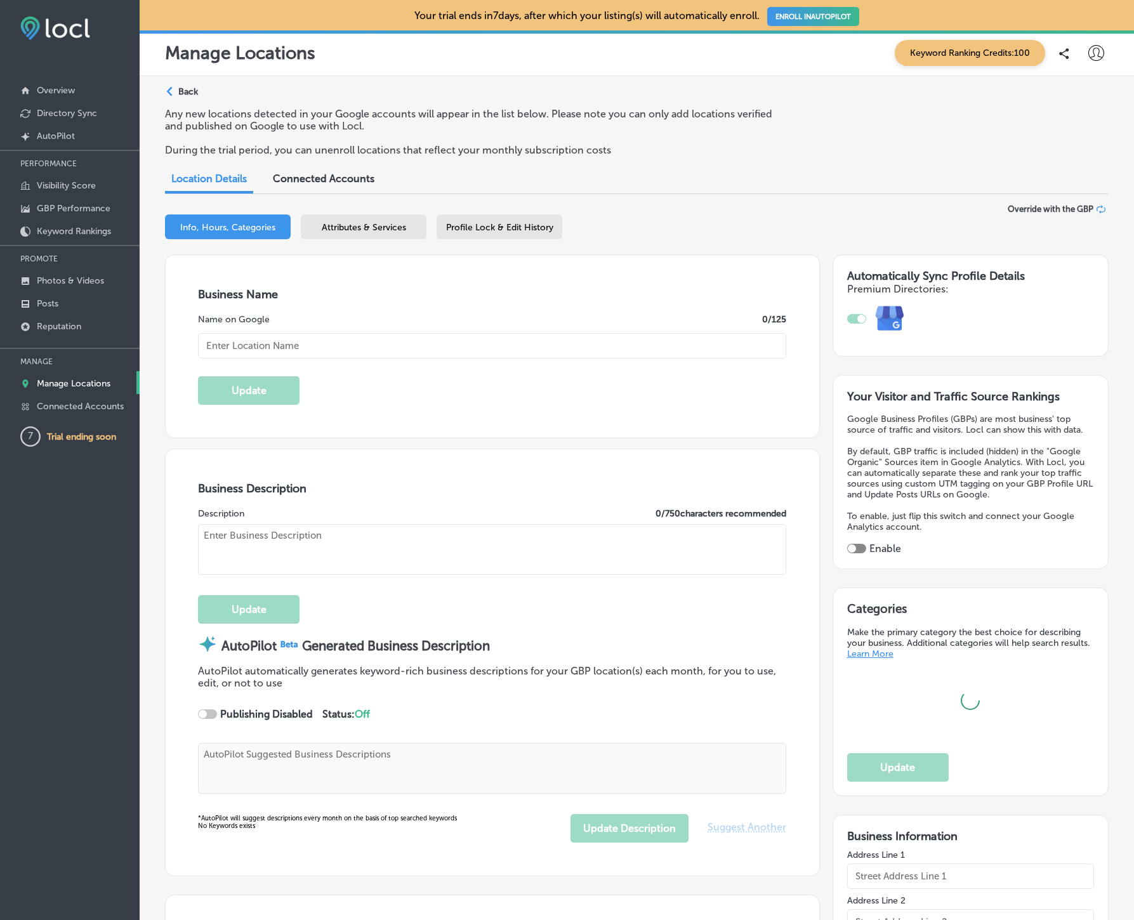
type input "Cibi Creative"
type input "[PHONE_NUMBER]"
checkbox input "true"
type textarea "Cibi Creative empowers businesses to thrive with the EngageCraft Suite—cutting-…"
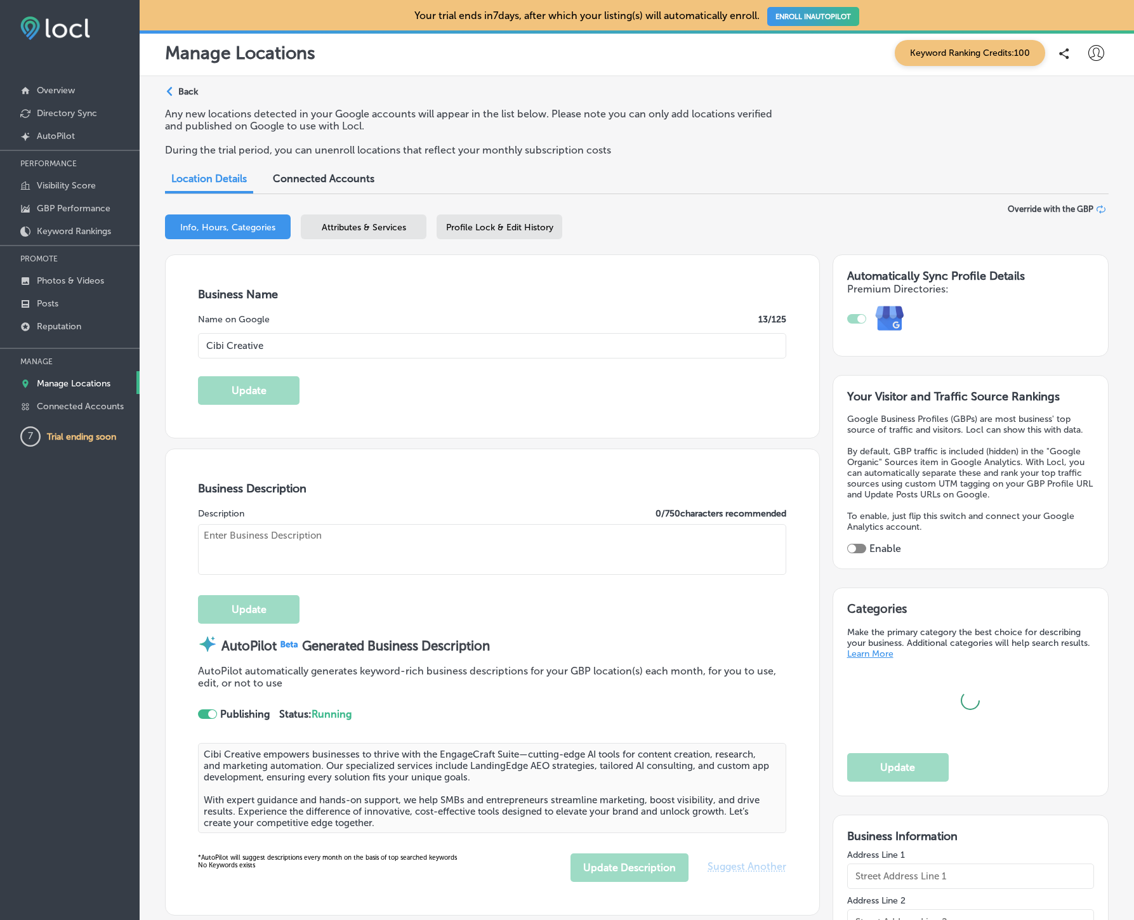
type textarea "Discover the future of business growth with Cibi Creative in [GEOGRAPHIC_DATA],…"
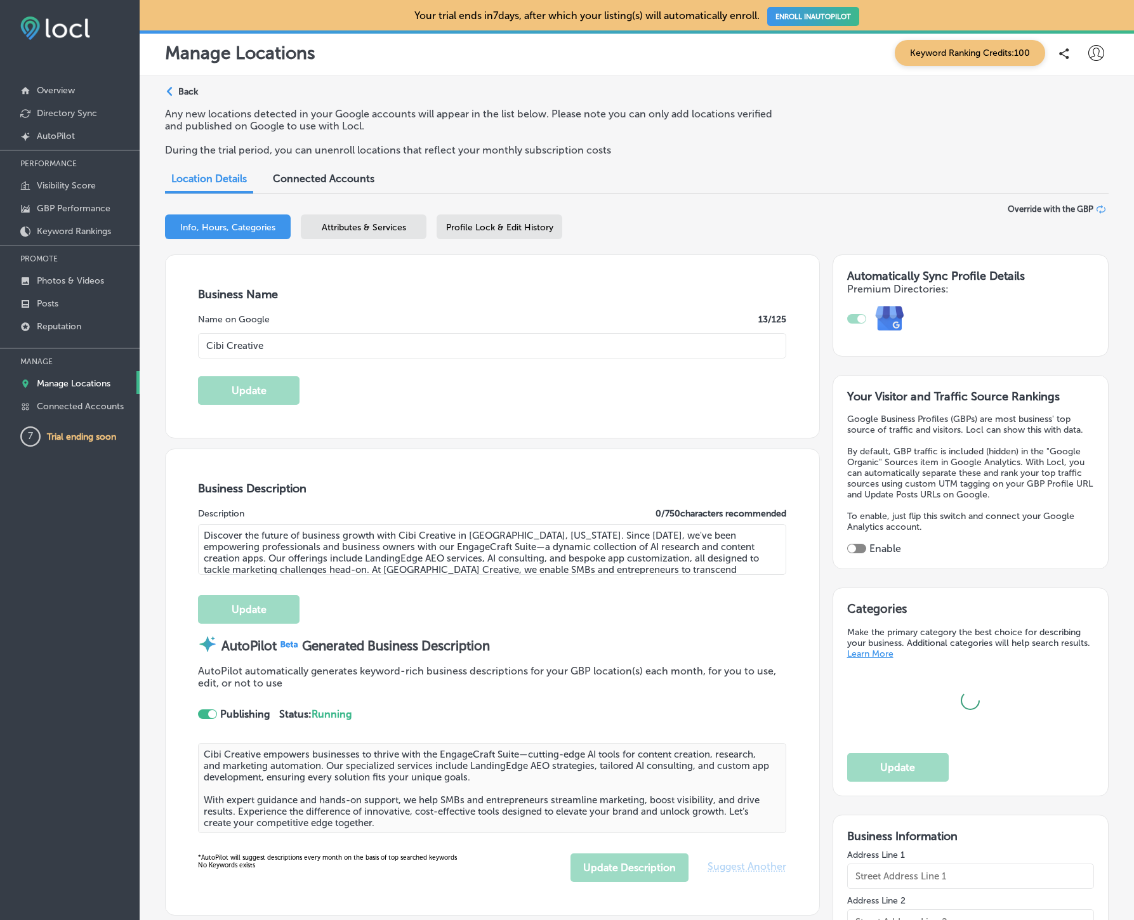
type input "[URL][DOMAIN_NAME]"
type input "US"
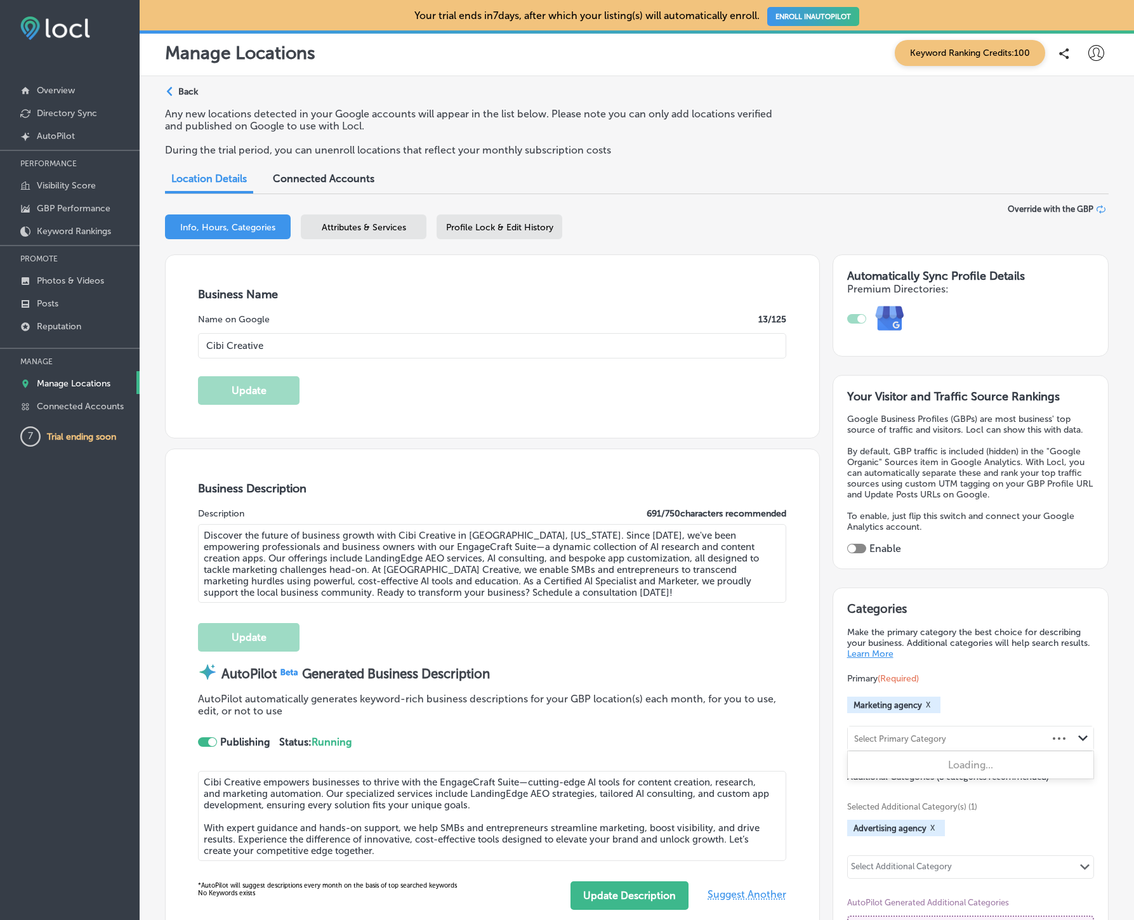
click at [1084, 736] on icon "Path Created with Sketch." at bounding box center [1083, 739] width 10 height 6
click at [924, 700] on button "X" at bounding box center [928, 705] width 12 height 10
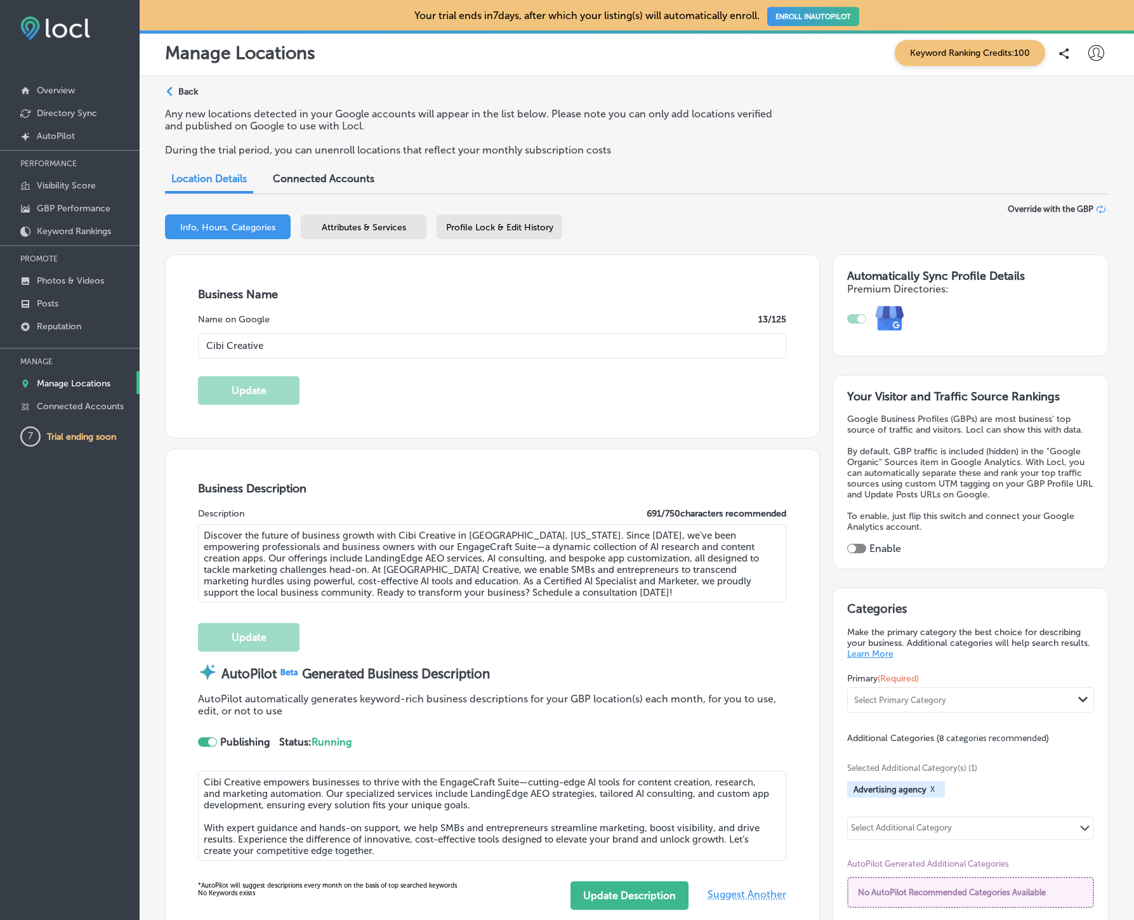
click at [934, 696] on div "Select Primary Category" at bounding box center [900, 701] width 92 height 10
click at [936, 696] on div "Select Primary Category" at bounding box center [900, 701] width 92 height 10
type input "a"
click at [977, 646] on p "Make the primary category the best choice for describing your business. Additio…" at bounding box center [971, 643] width 248 height 32
click at [955, 693] on div "Select Primary Category" at bounding box center [961, 700] width 226 height 17
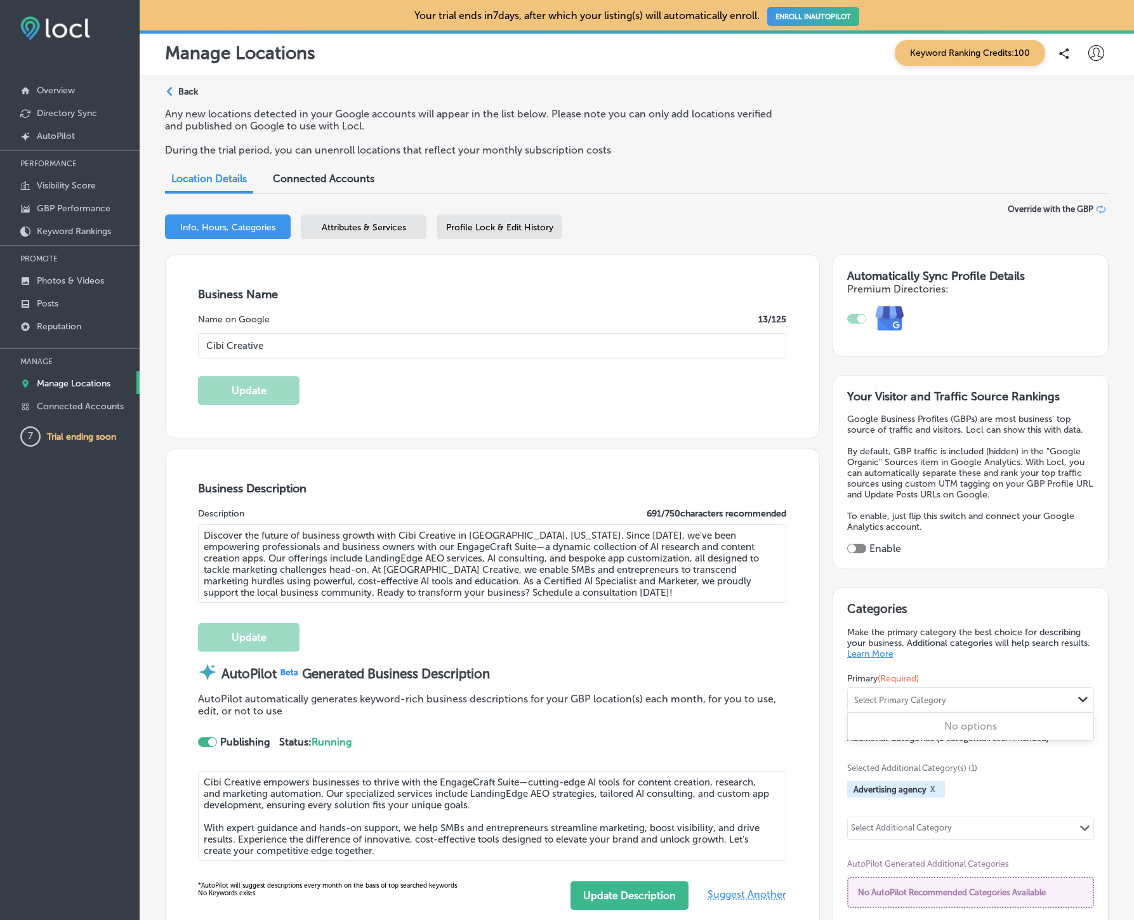
click at [955, 693] on div "Select Primary Category" at bounding box center [961, 700] width 226 height 17
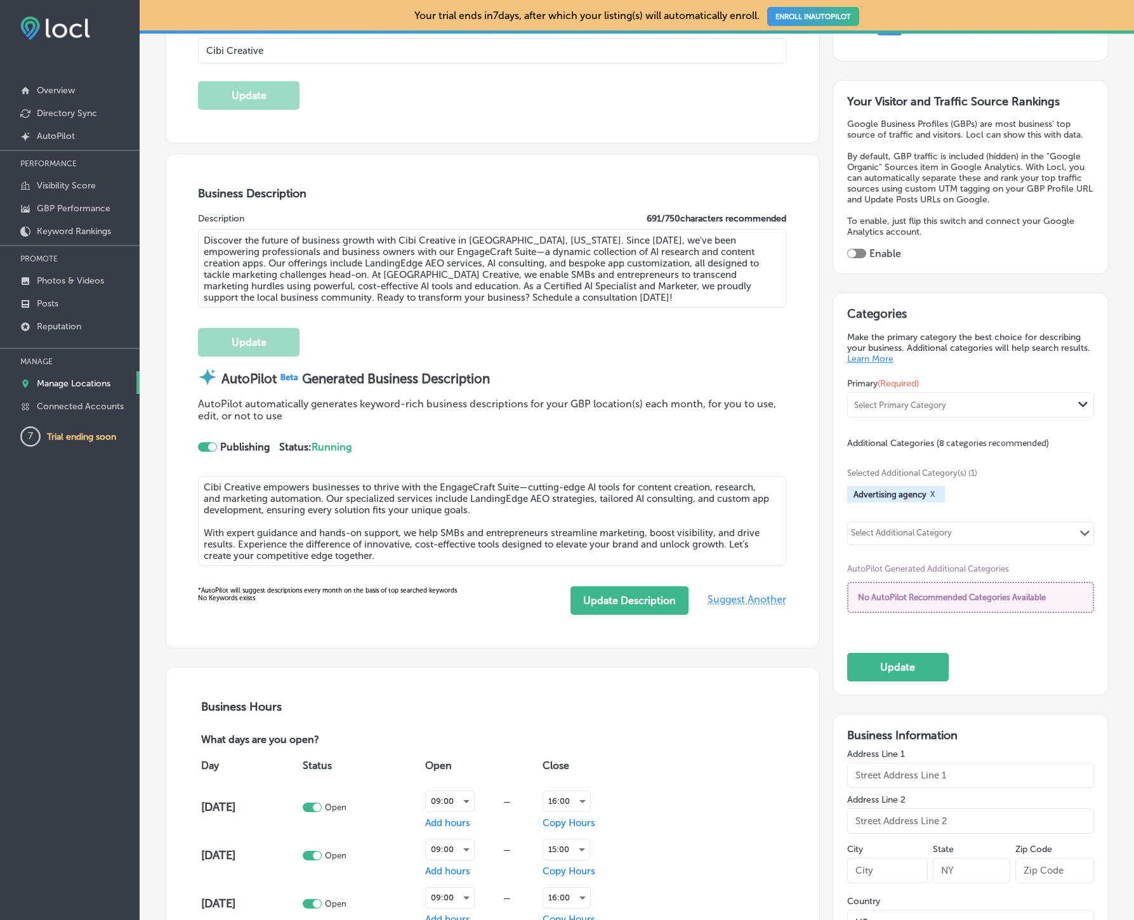
scroll to position [297, 0]
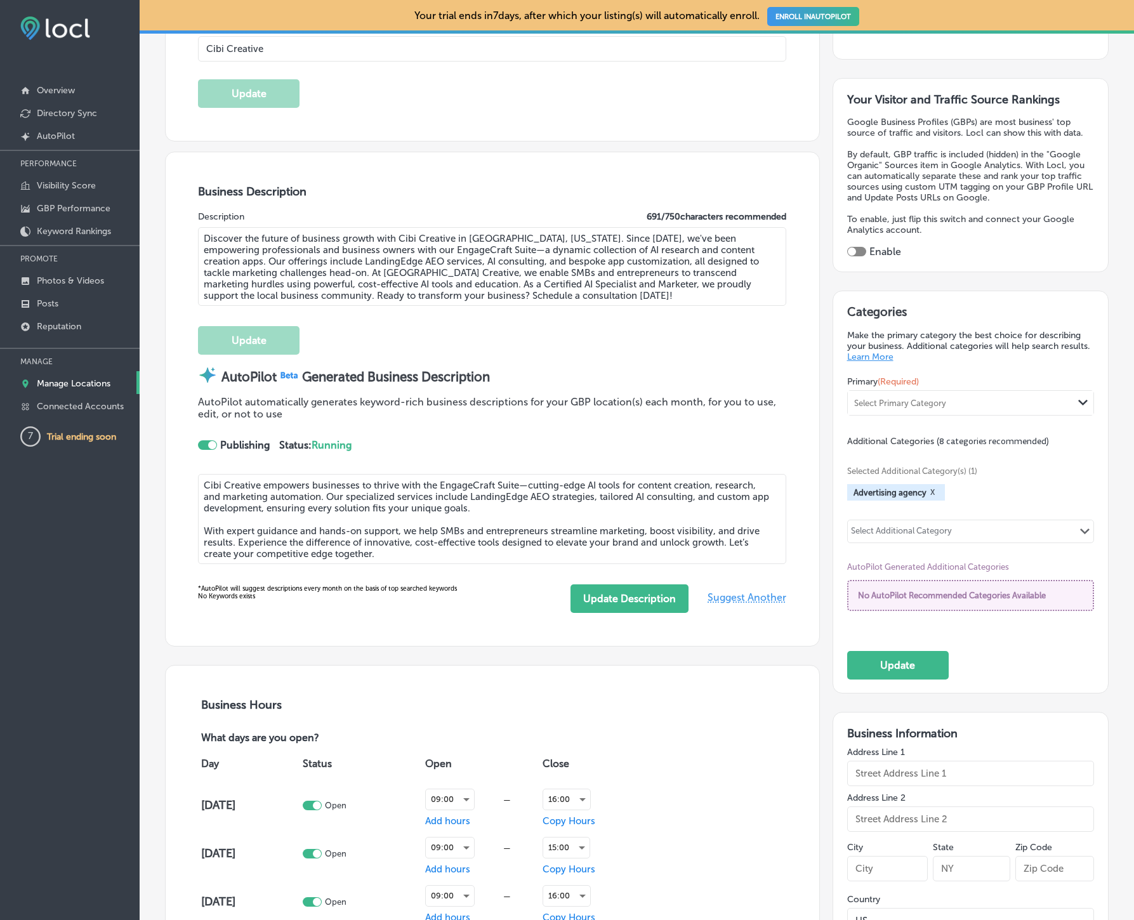
click at [952, 529] on div "Select Additional Category" at bounding box center [901, 533] width 101 height 15
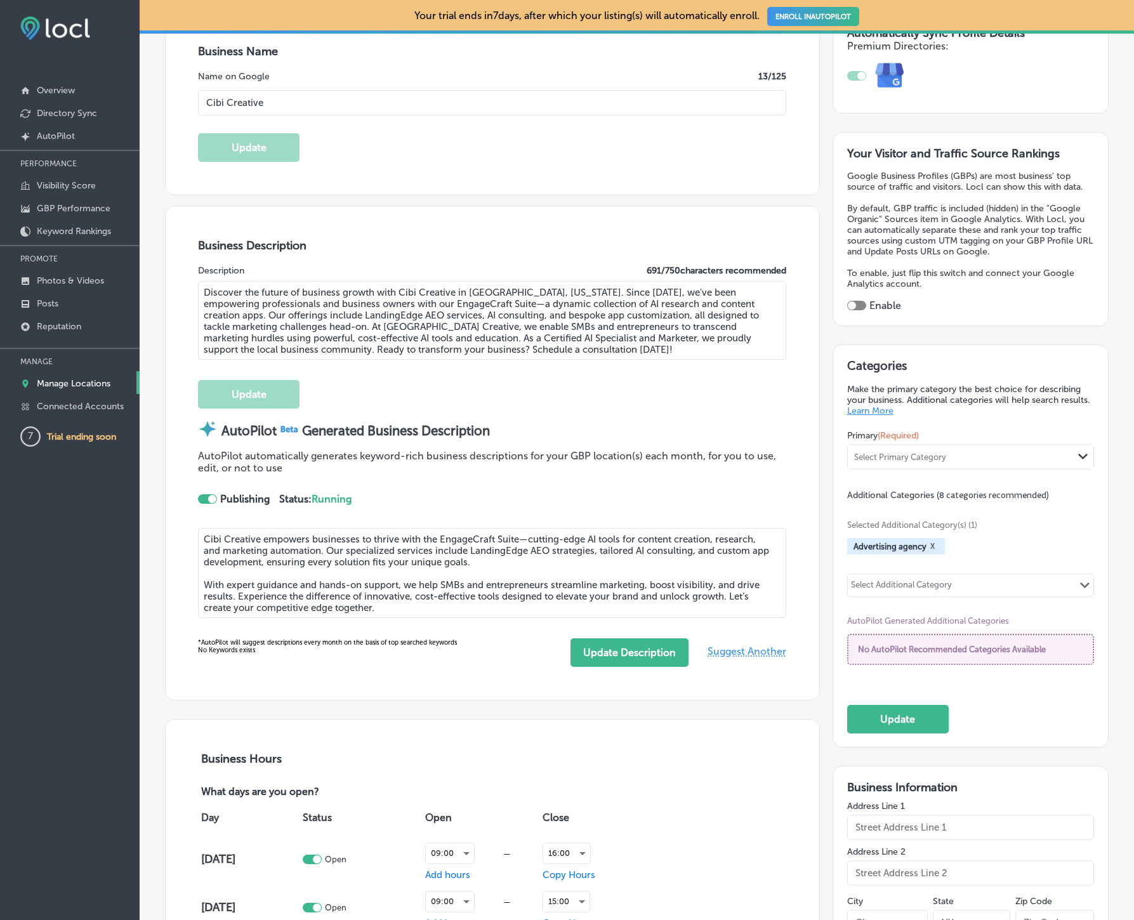
scroll to position [0, 0]
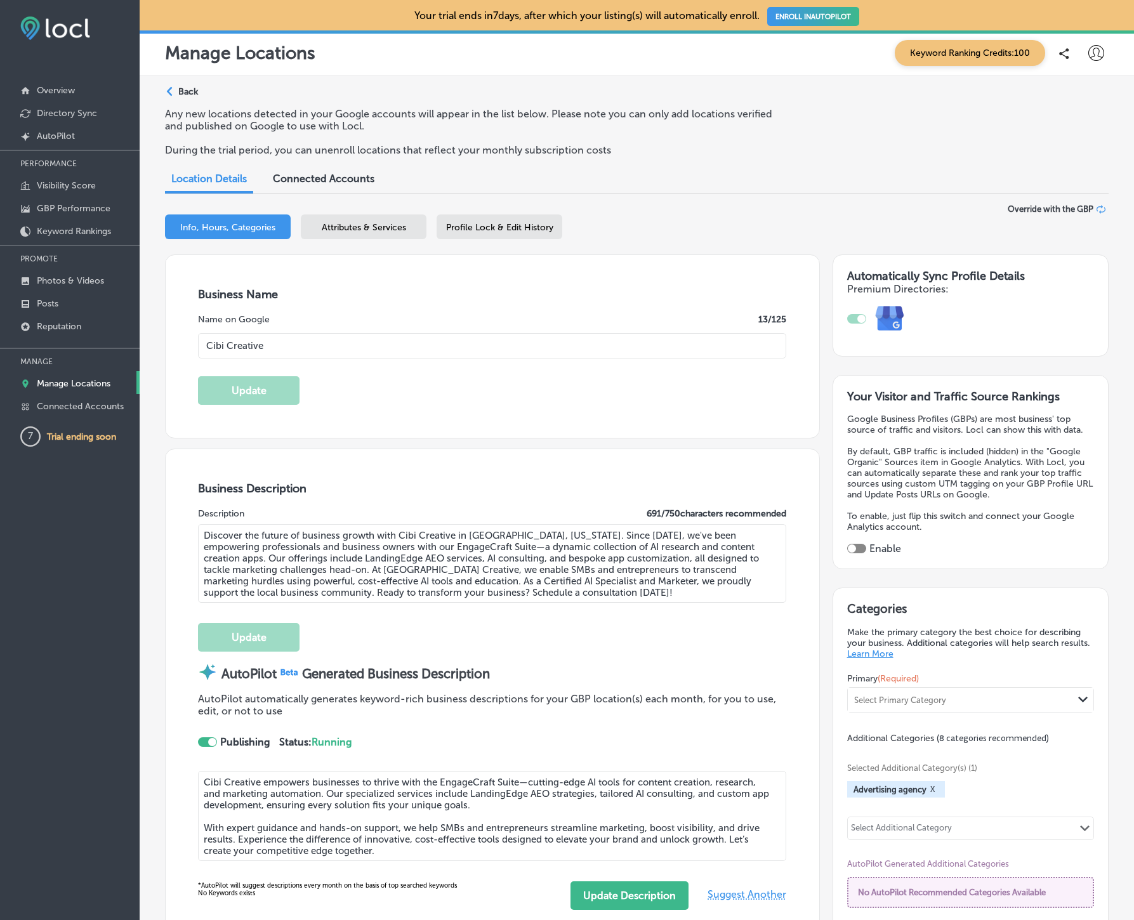
click at [305, 176] on span "Connected Accounts" at bounding box center [324, 179] width 102 height 12
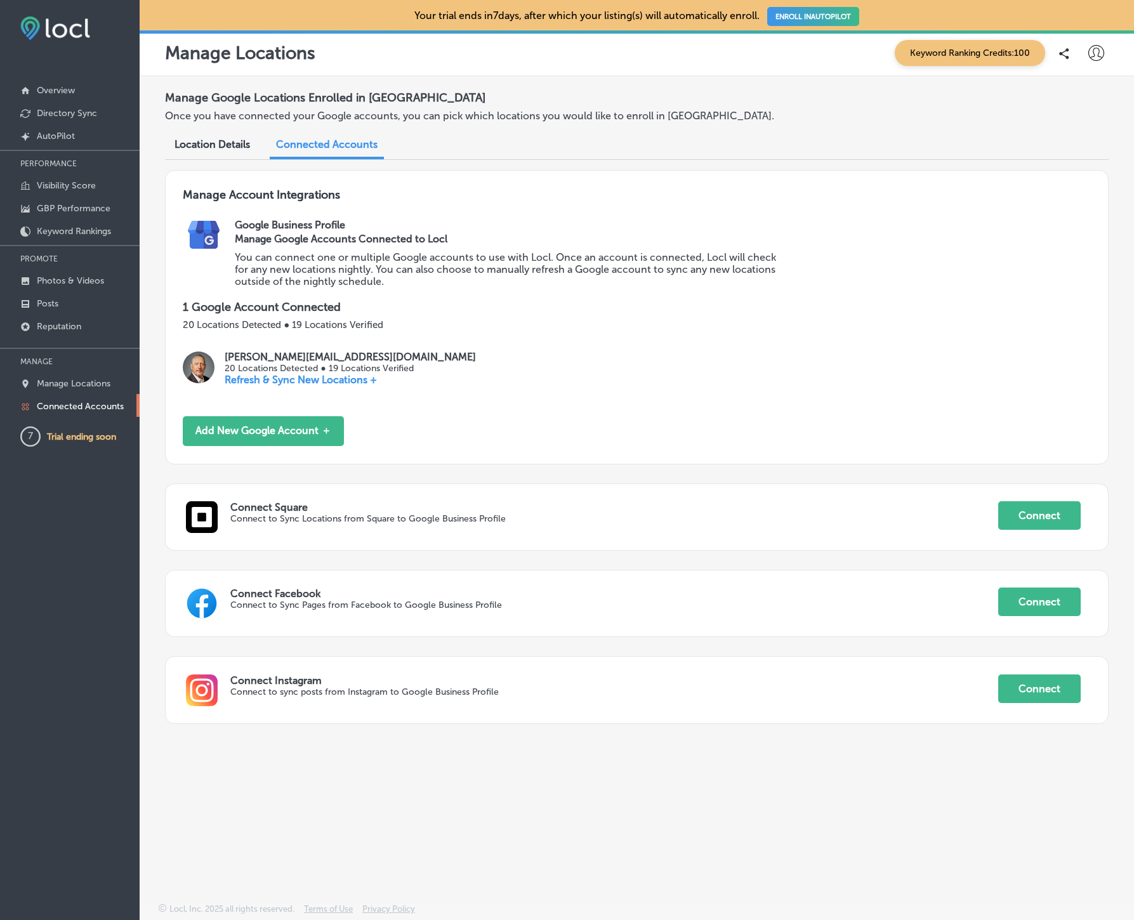
click at [246, 379] on p "Refresh & Sync New Locations +" at bounding box center [350, 380] width 251 height 12
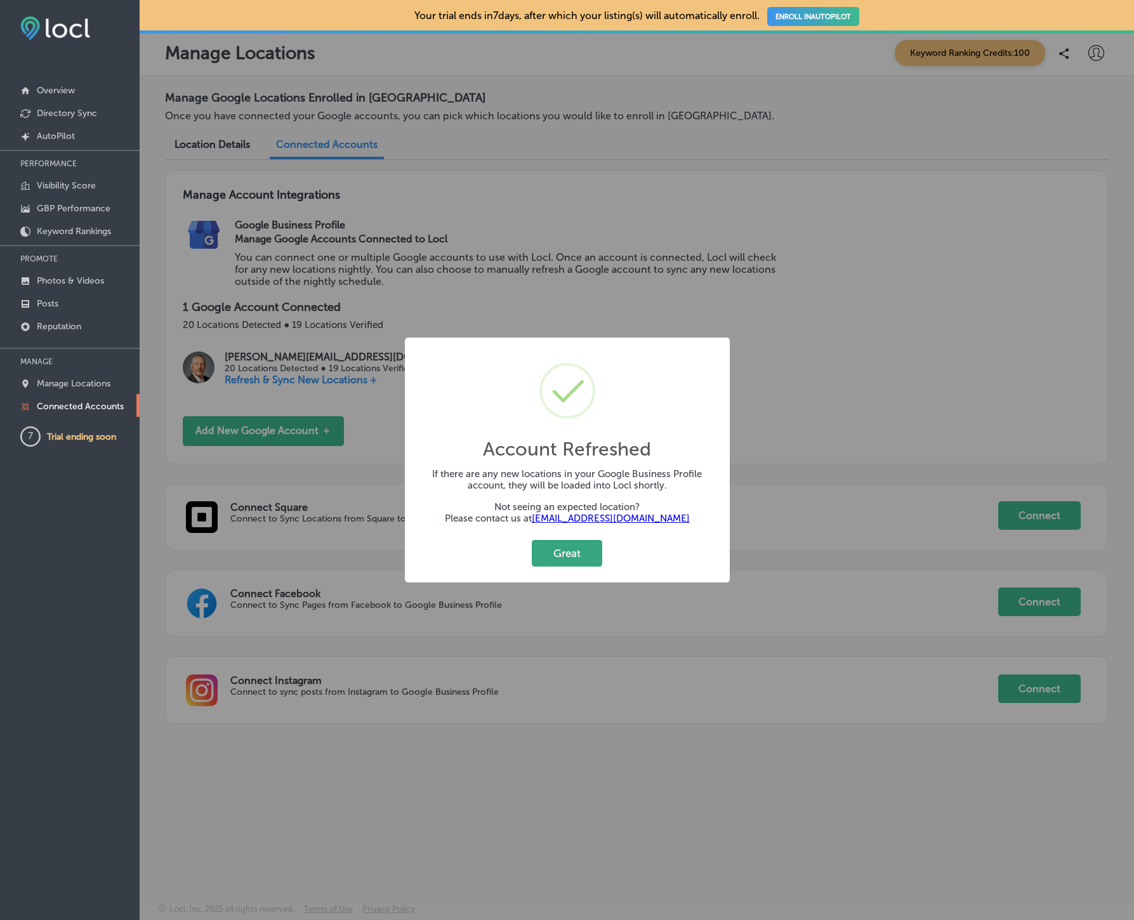
click at [568, 552] on button "Great" at bounding box center [567, 553] width 70 height 26
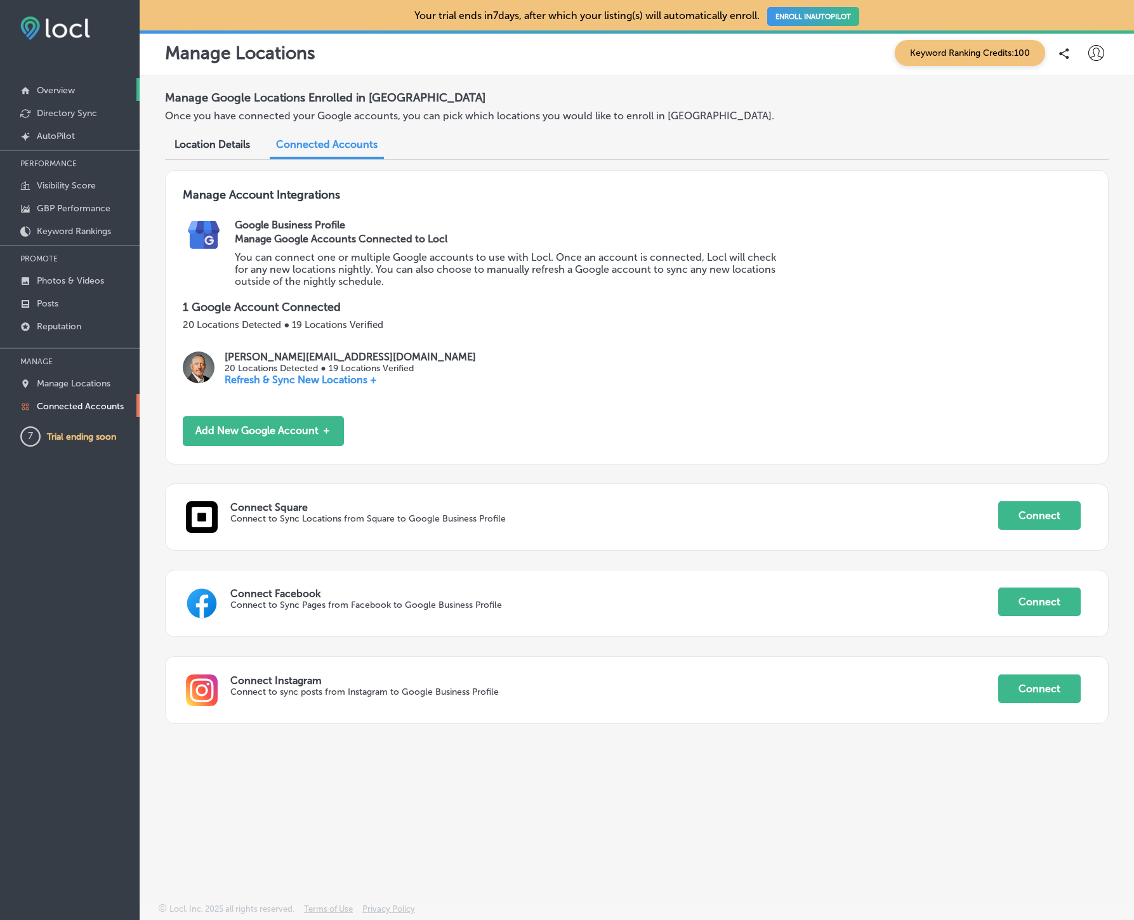
click at [63, 89] on p "Overview" at bounding box center [56, 90] width 38 height 11
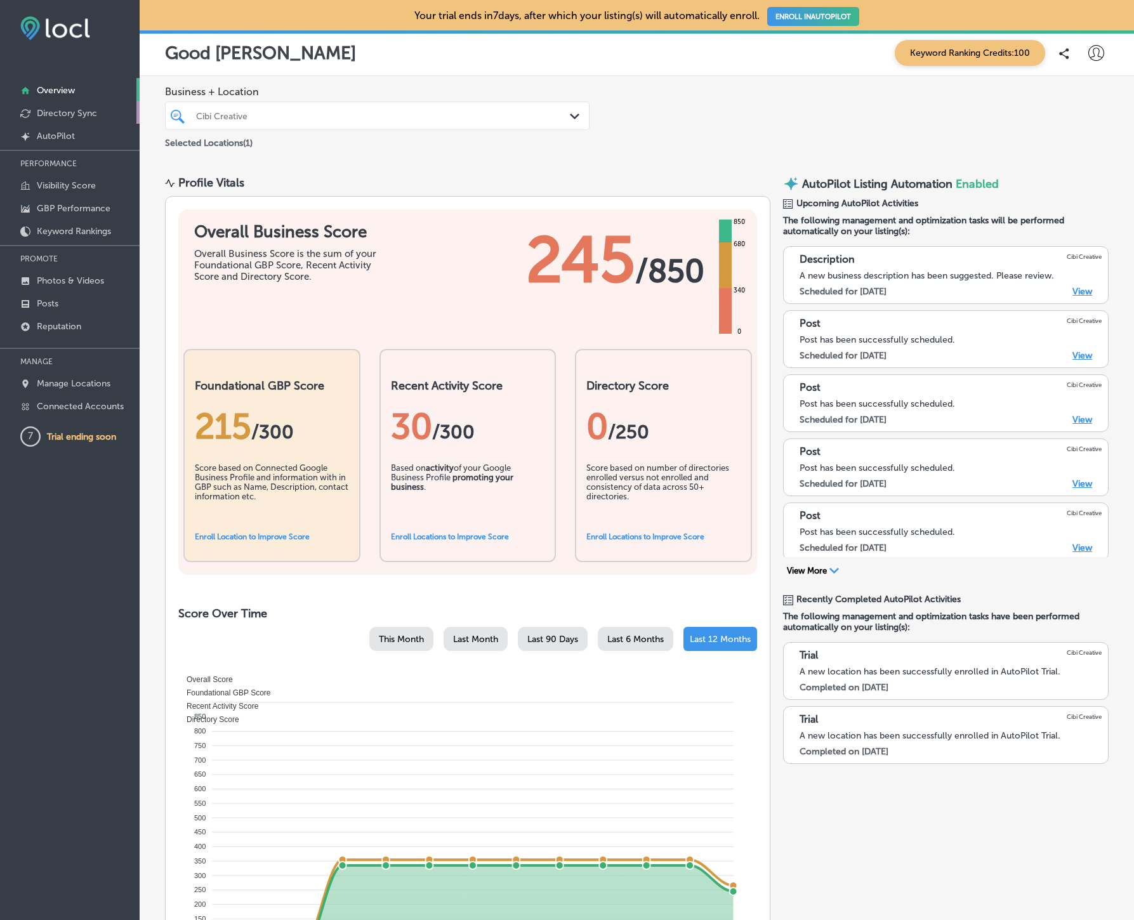
click at [58, 113] on p "Directory Sync" at bounding box center [67, 113] width 60 height 11
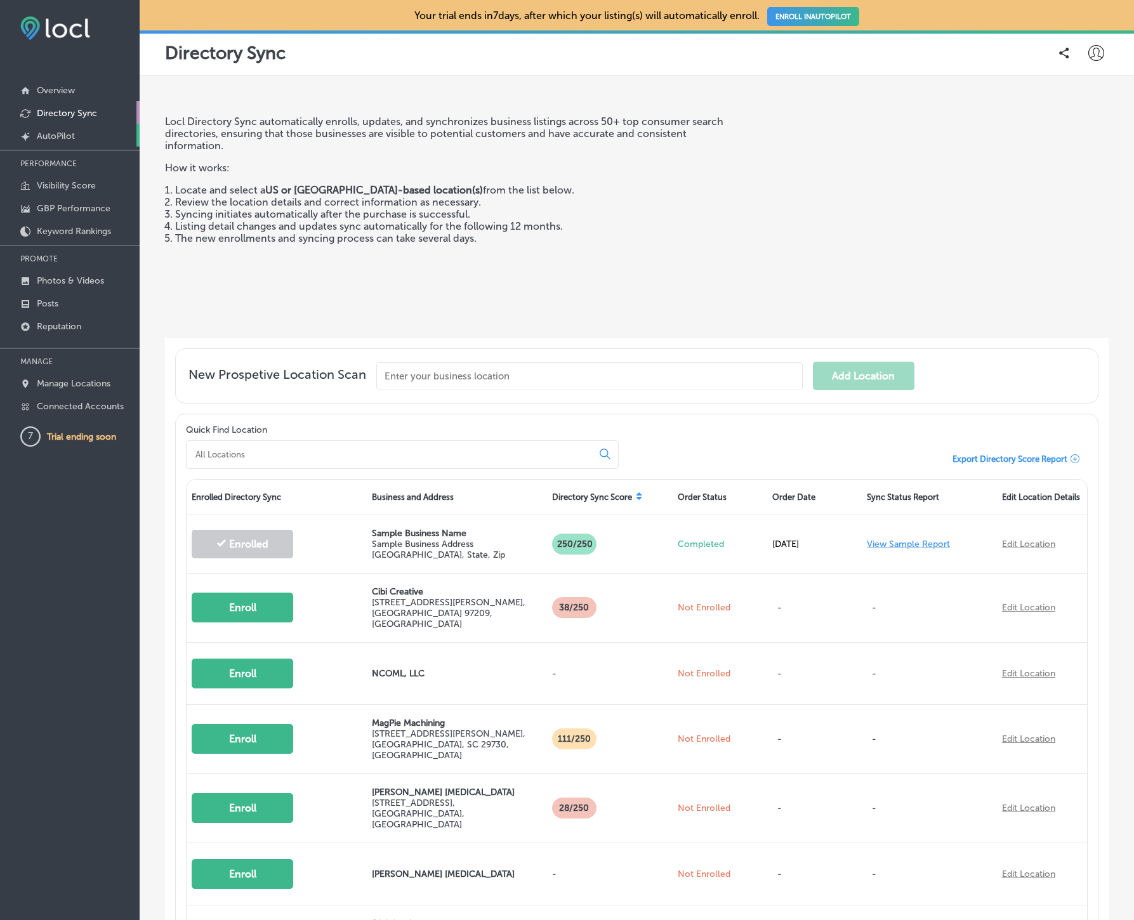
click at [65, 133] on p "AutoPilot" at bounding box center [56, 136] width 38 height 11
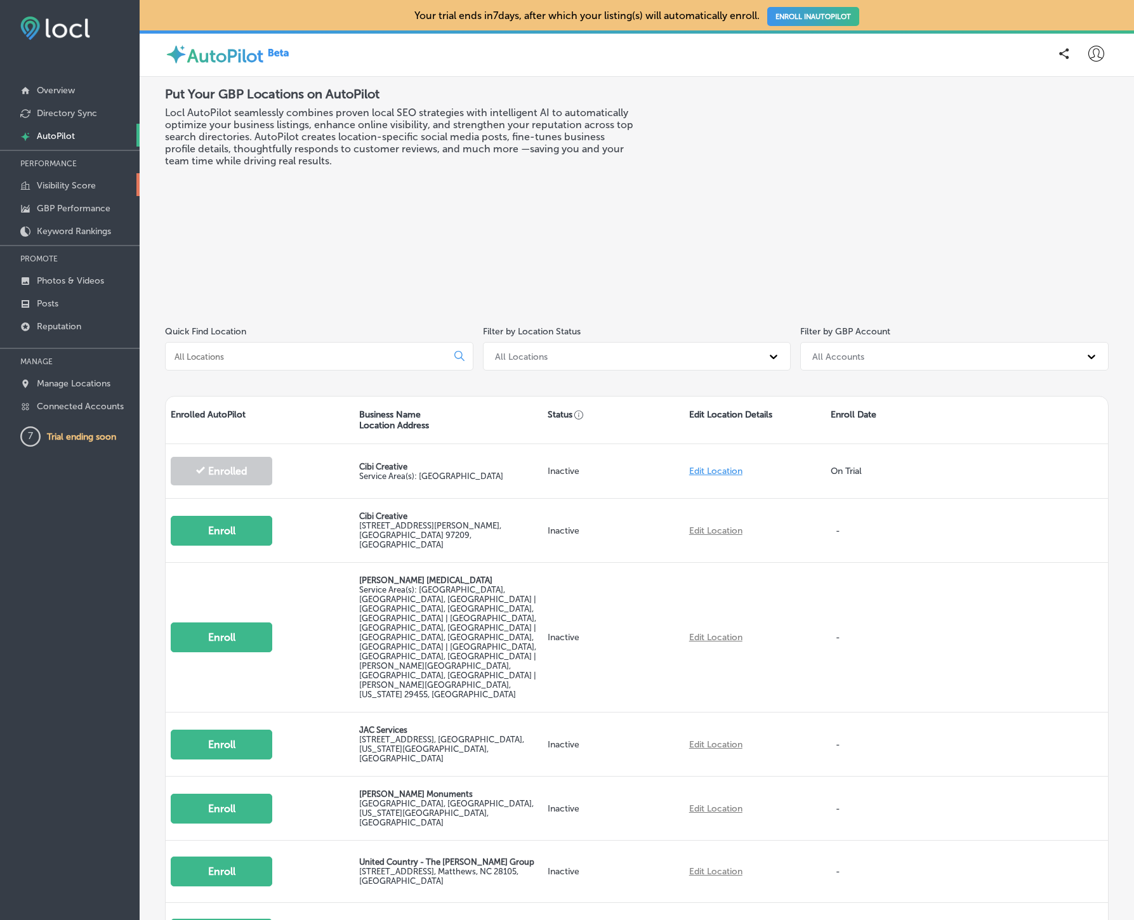
click at [51, 185] on p "Visibility Score" at bounding box center [66, 185] width 59 height 11
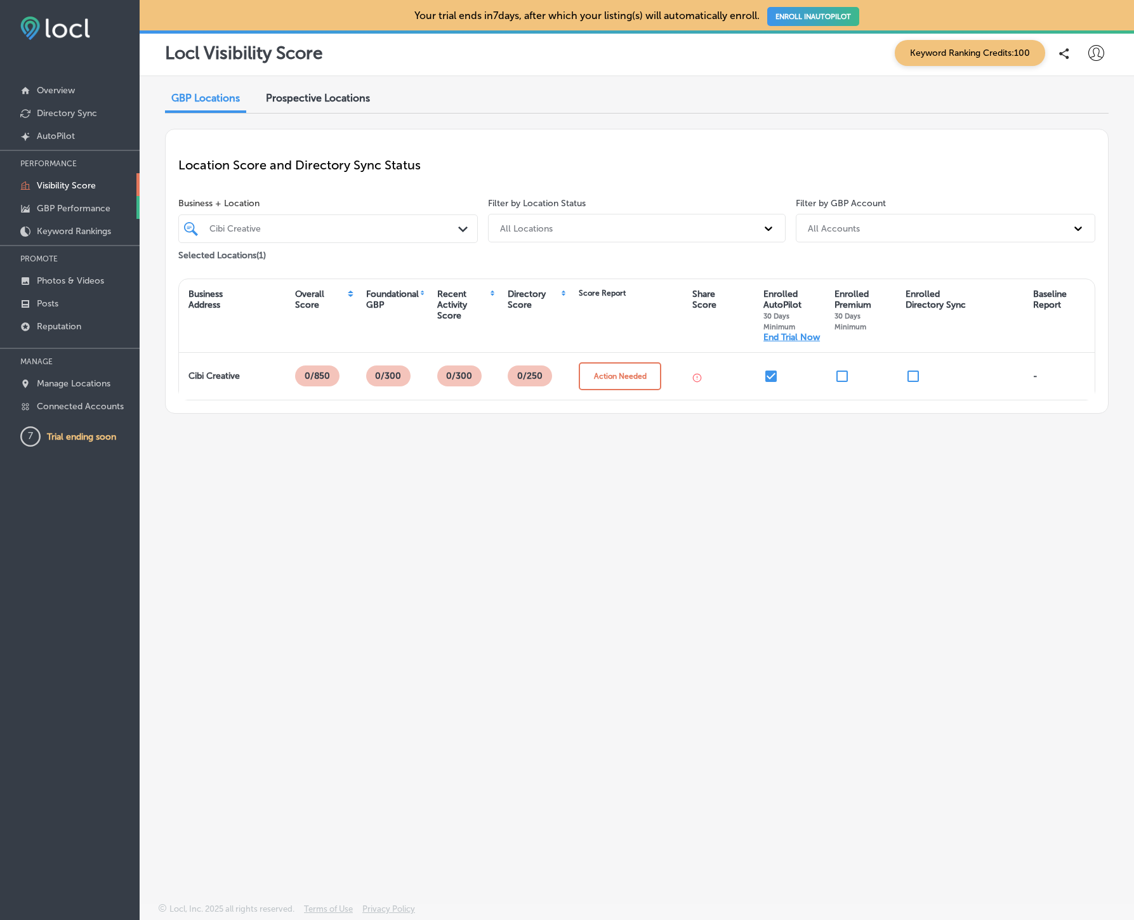
click at [53, 207] on p "GBP Performance" at bounding box center [74, 208] width 74 height 11
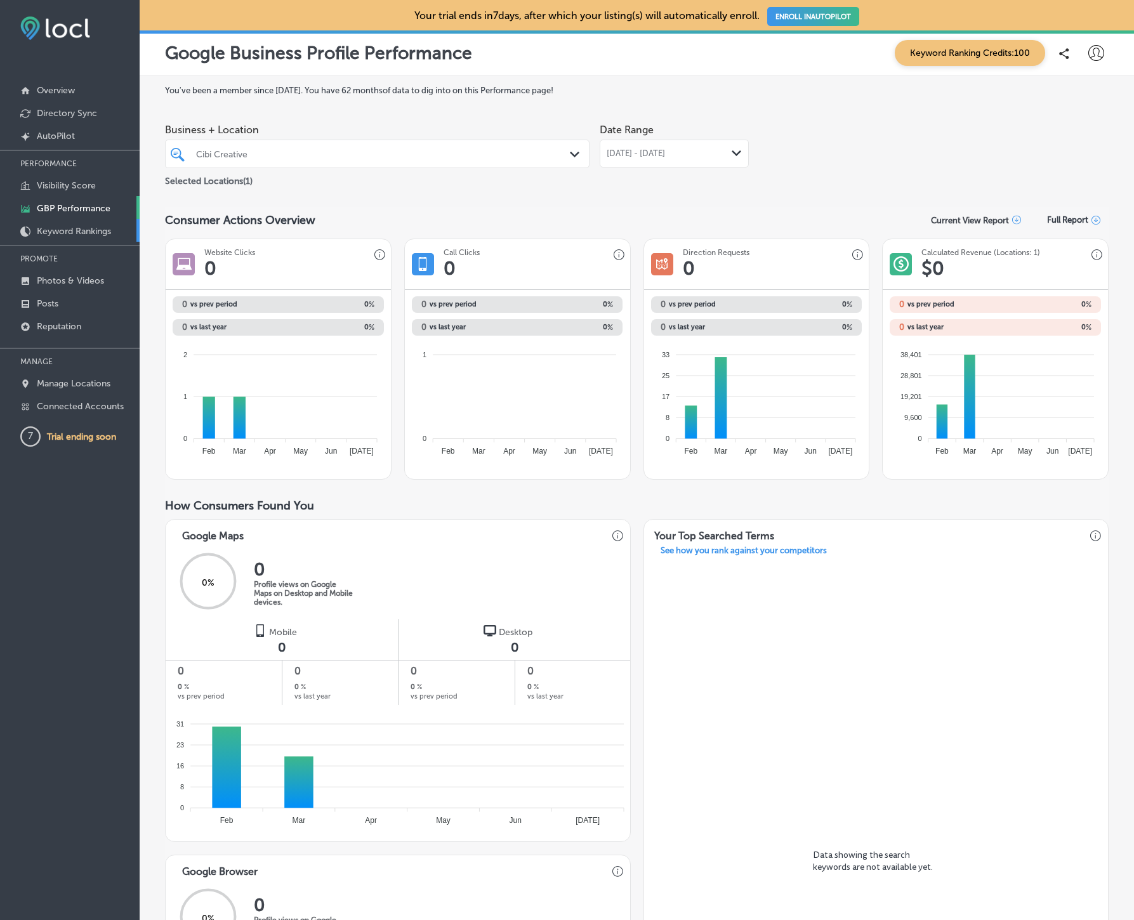
click at [51, 235] on p "Keyword Rankings" at bounding box center [74, 231] width 74 height 11
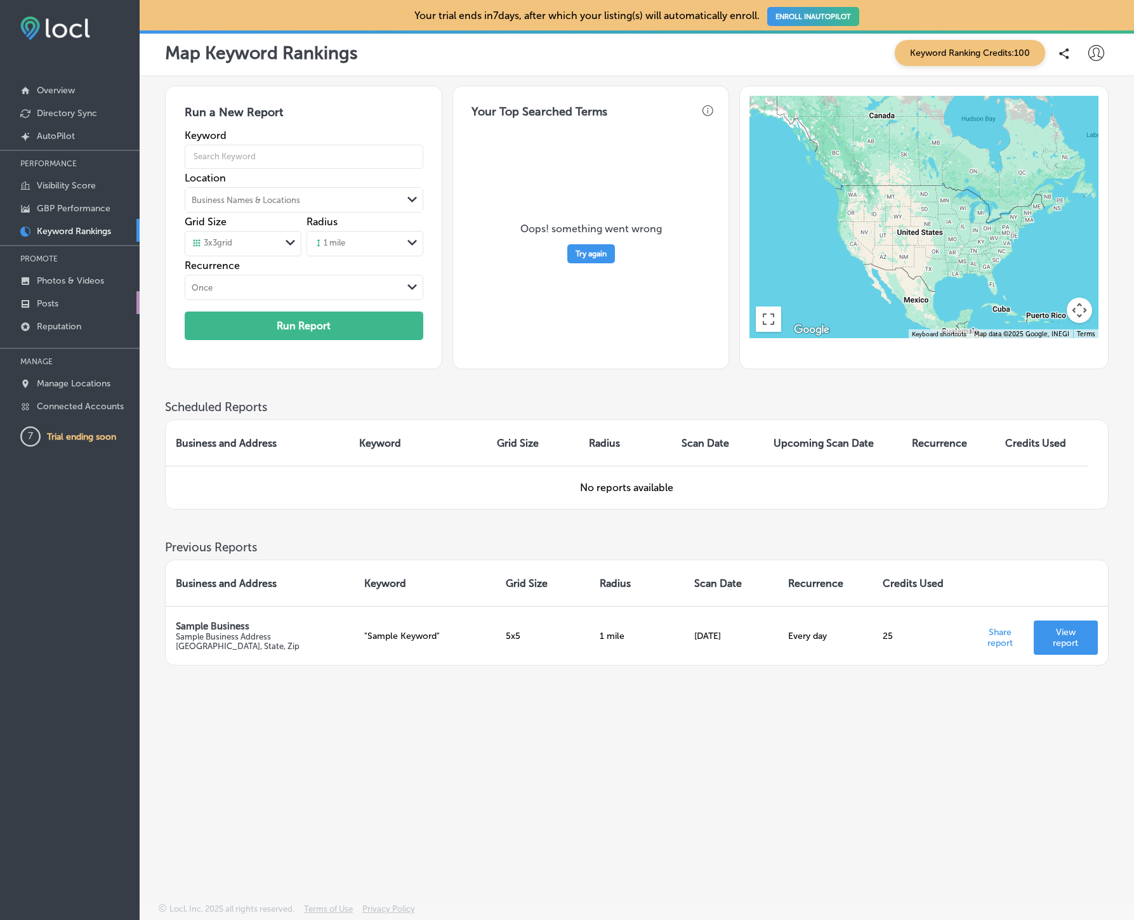
click at [47, 302] on p "Posts" at bounding box center [48, 303] width 22 height 11
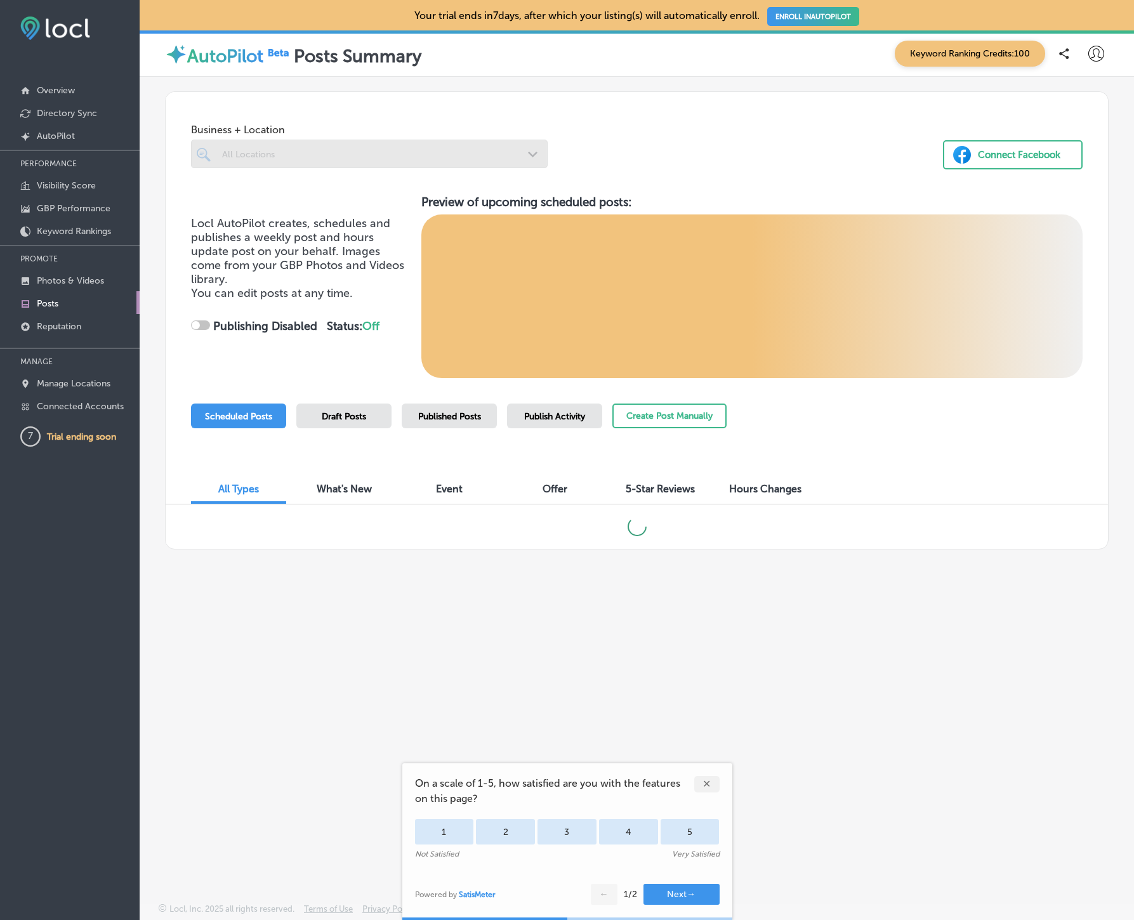
checkbox input "true"
click at [86, 381] on p "Manage Locations" at bounding box center [74, 383] width 74 height 11
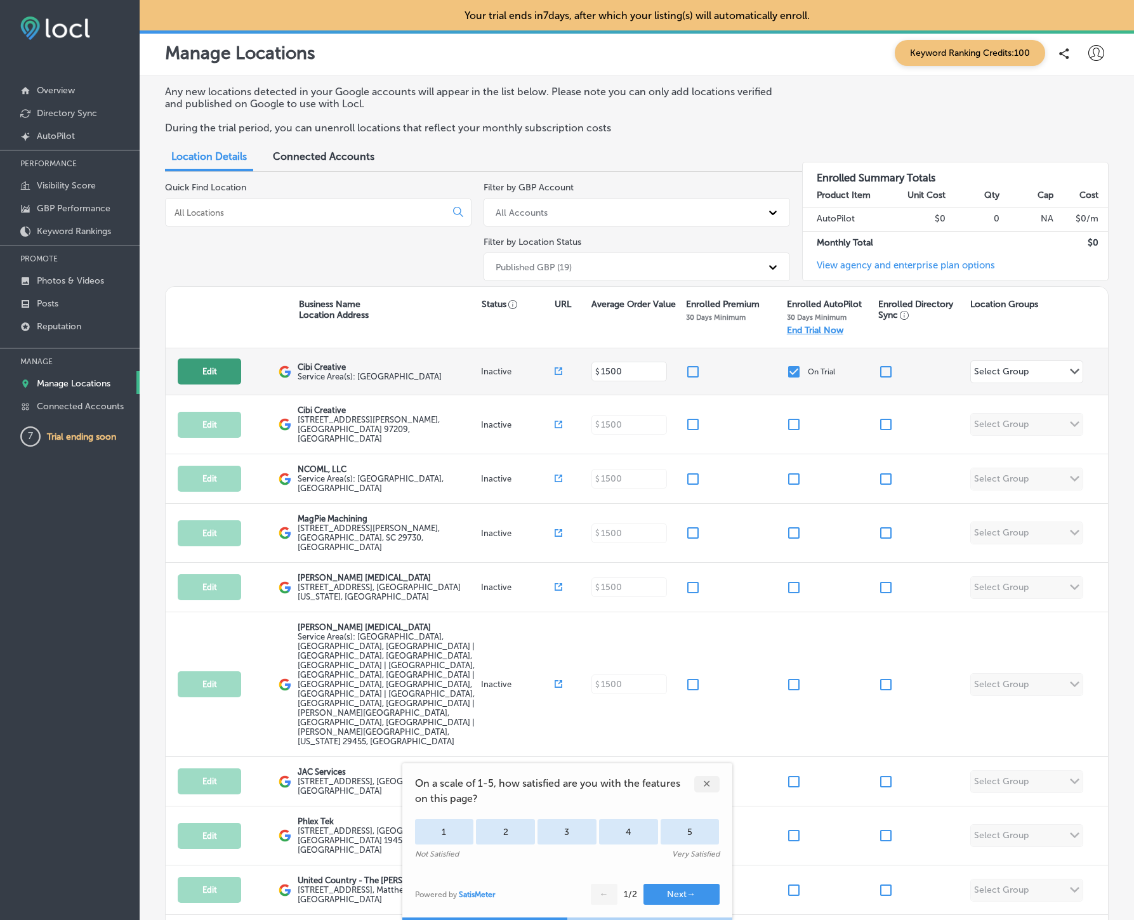
click at [227, 373] on button "Edit" at bounding box center [209, 372] width 63 height 26
select select "US"
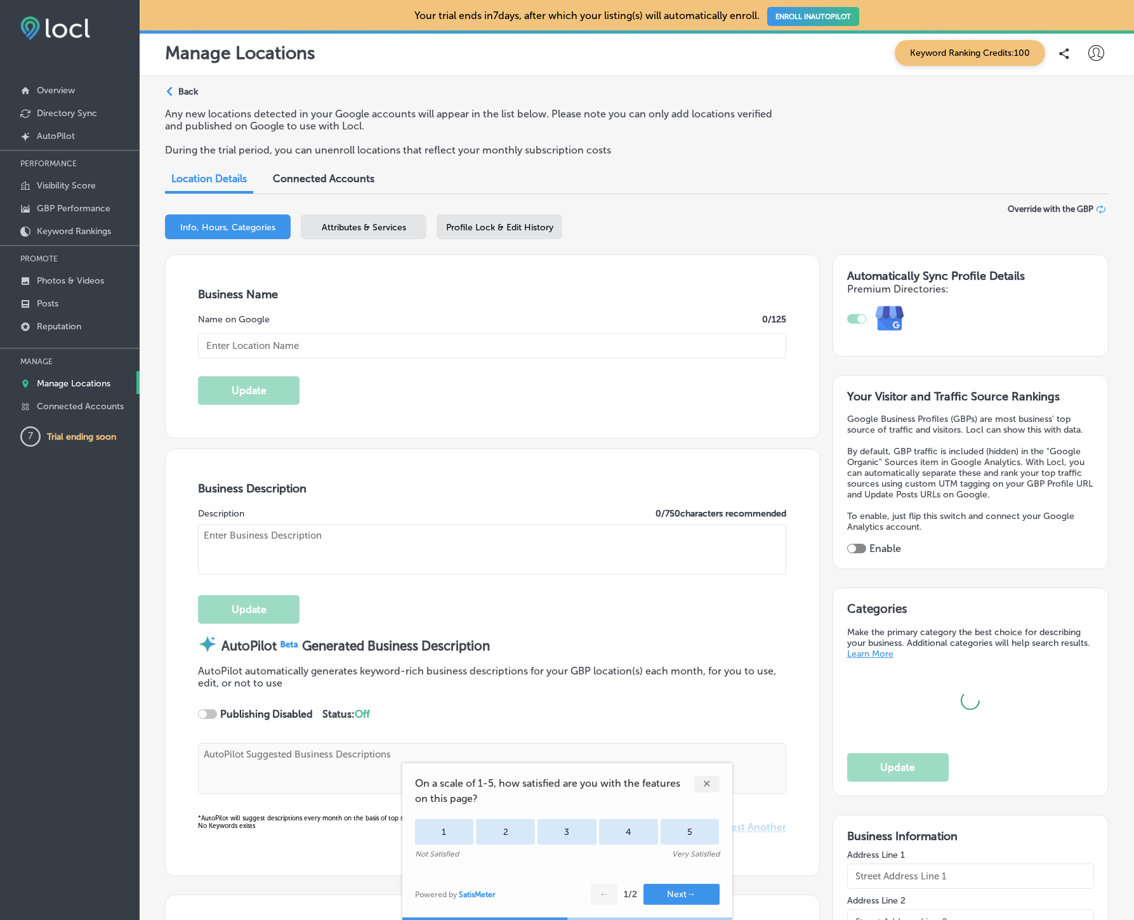
checkbox input "true"
type input "[PHONE_NUMBER]"
type textarea "Cibi Creative empowers businesses to thrive with the EngageCraft Suite—cutting-…"
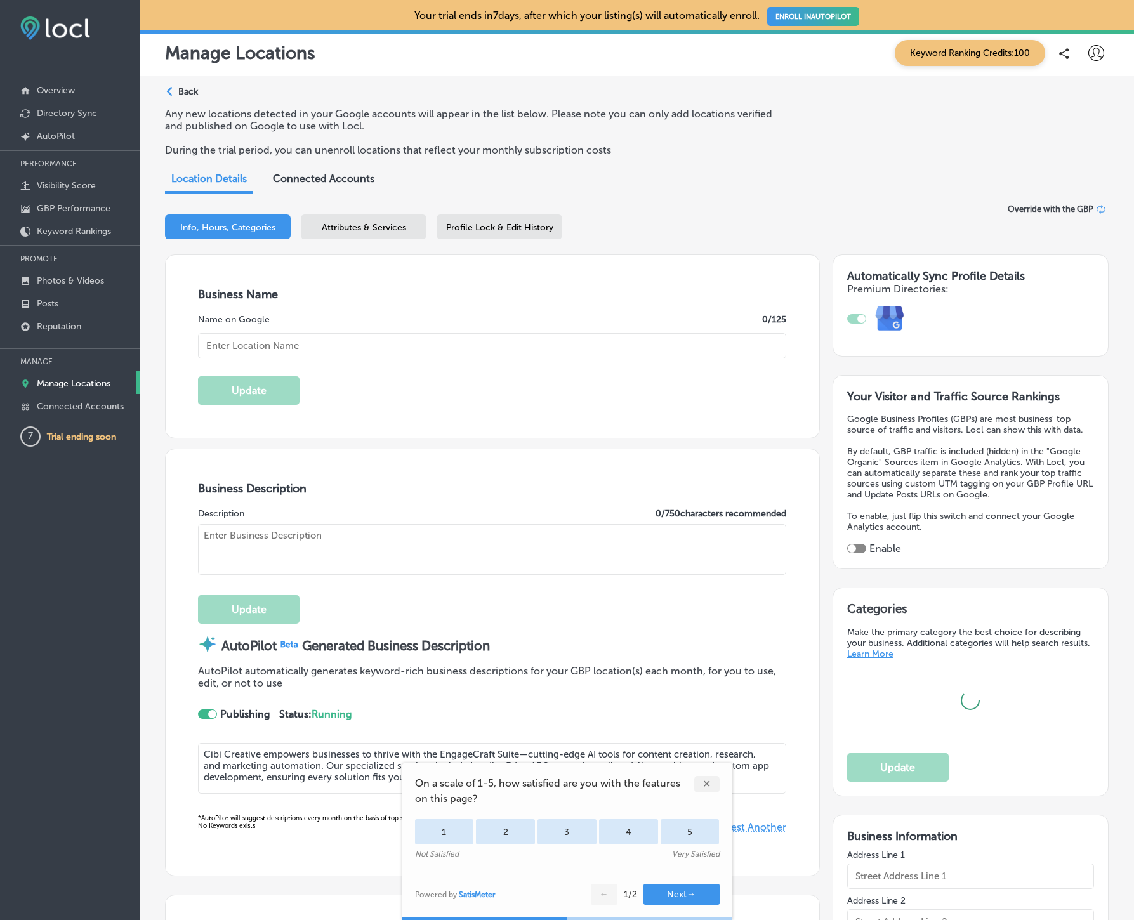
type input "Cibi Creative"
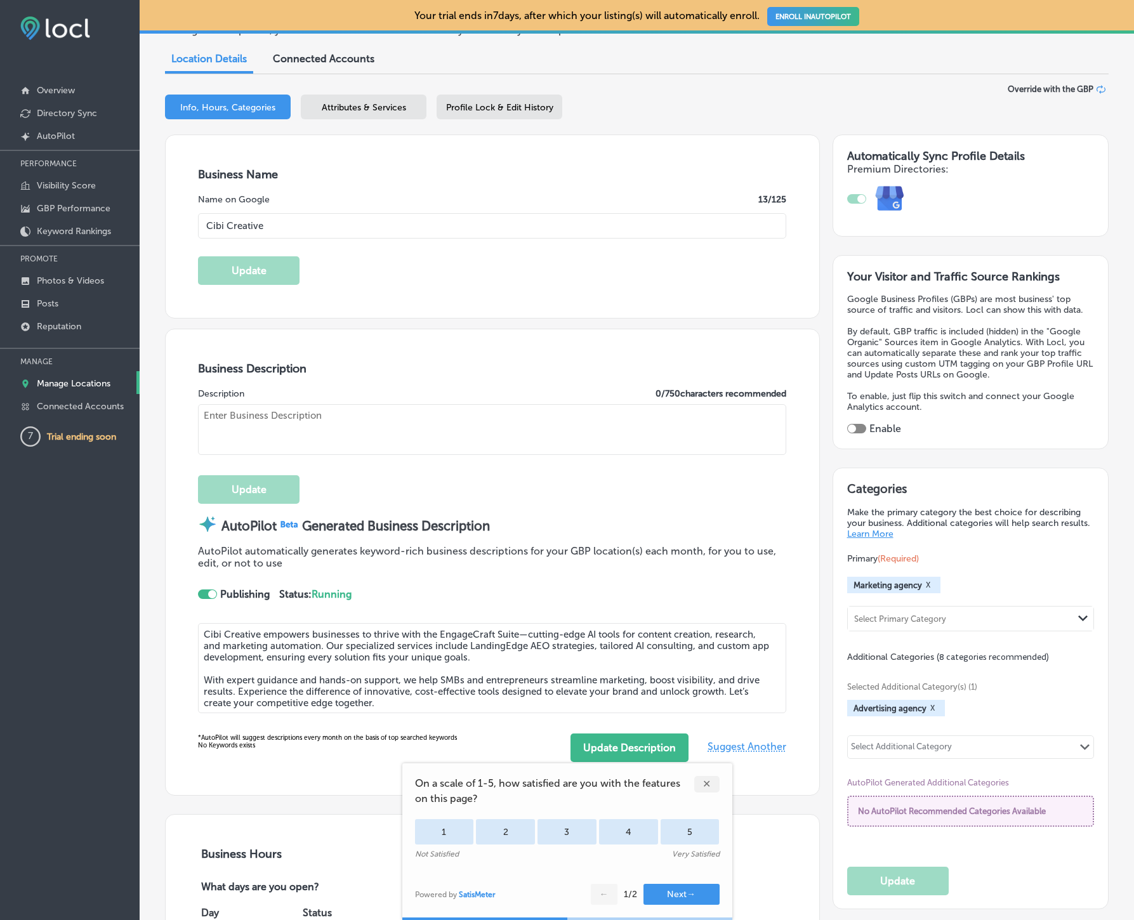
type input "[URL][DOMAIN_NAME]"
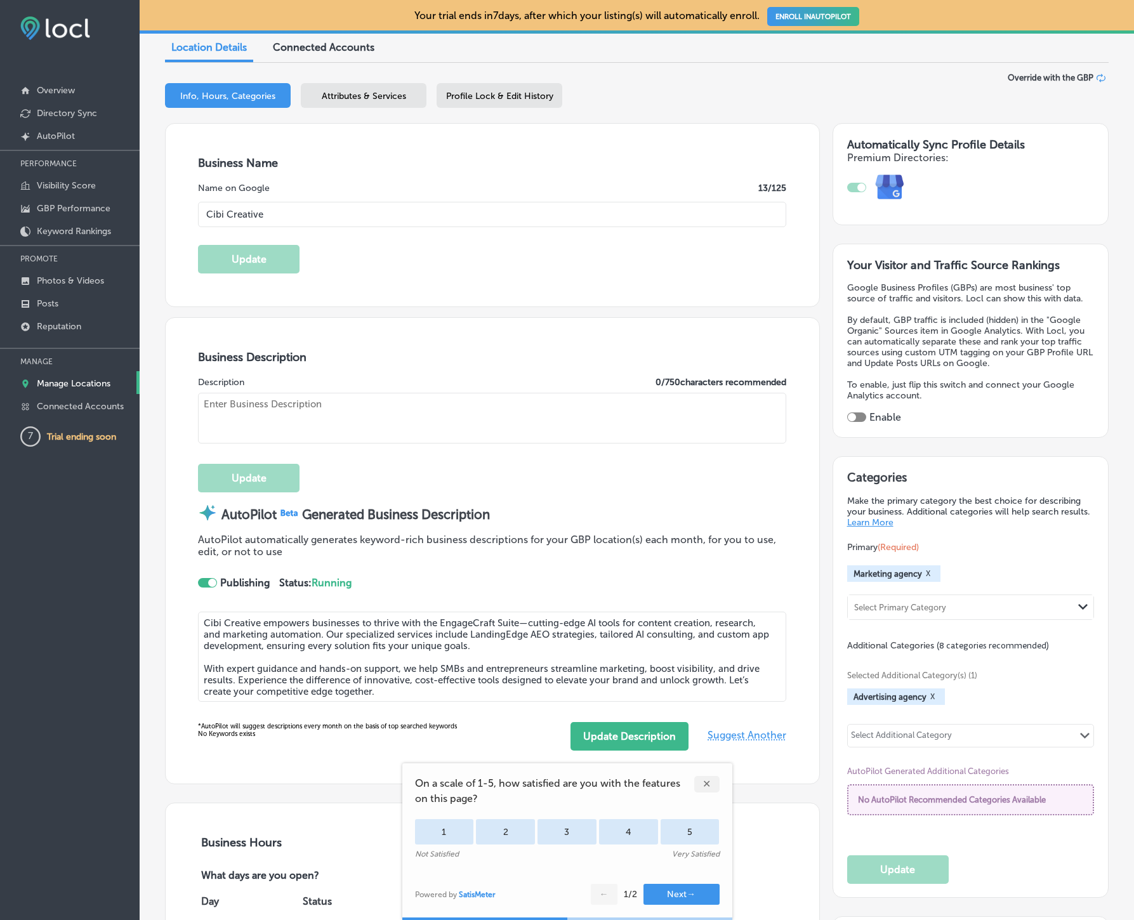
type input "US"
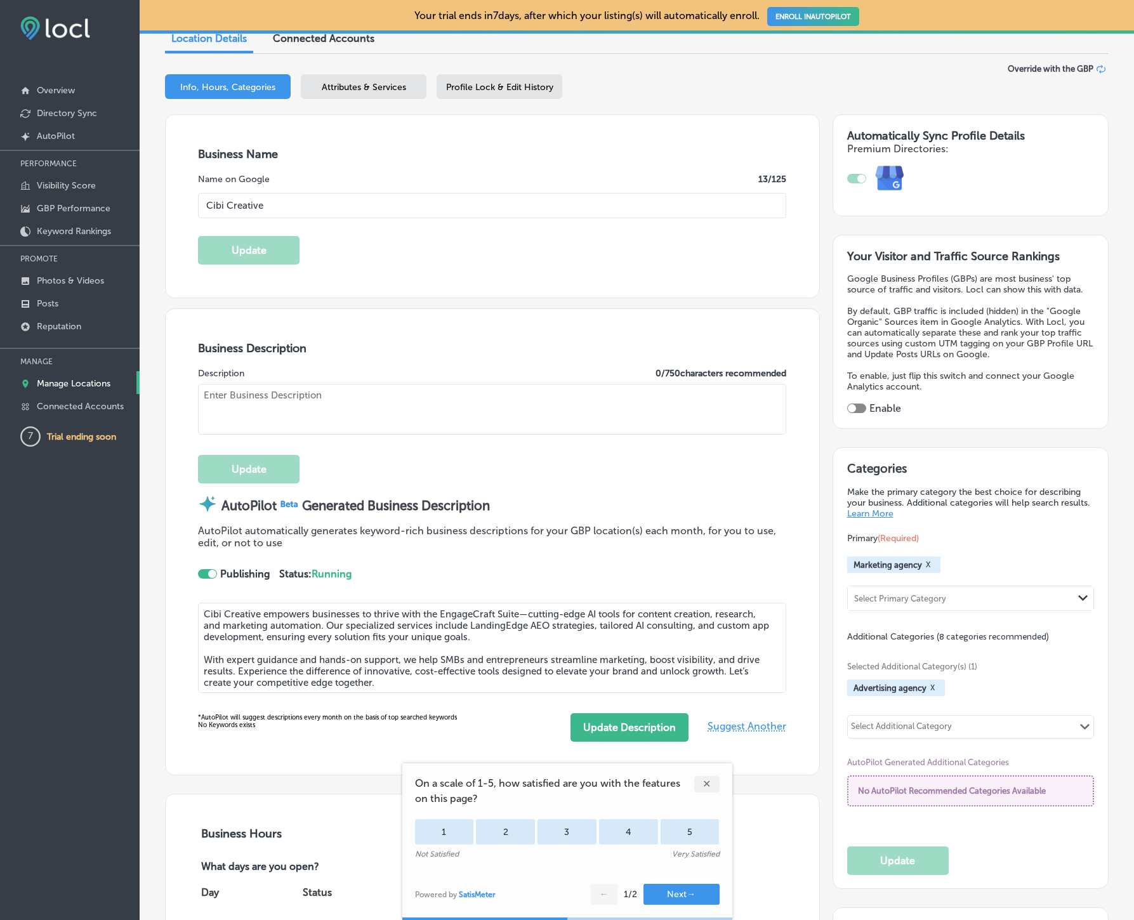
type textarea "Discover the future of business growth with Cibi Creative in [GEOGRAPHIC_DATA],…"
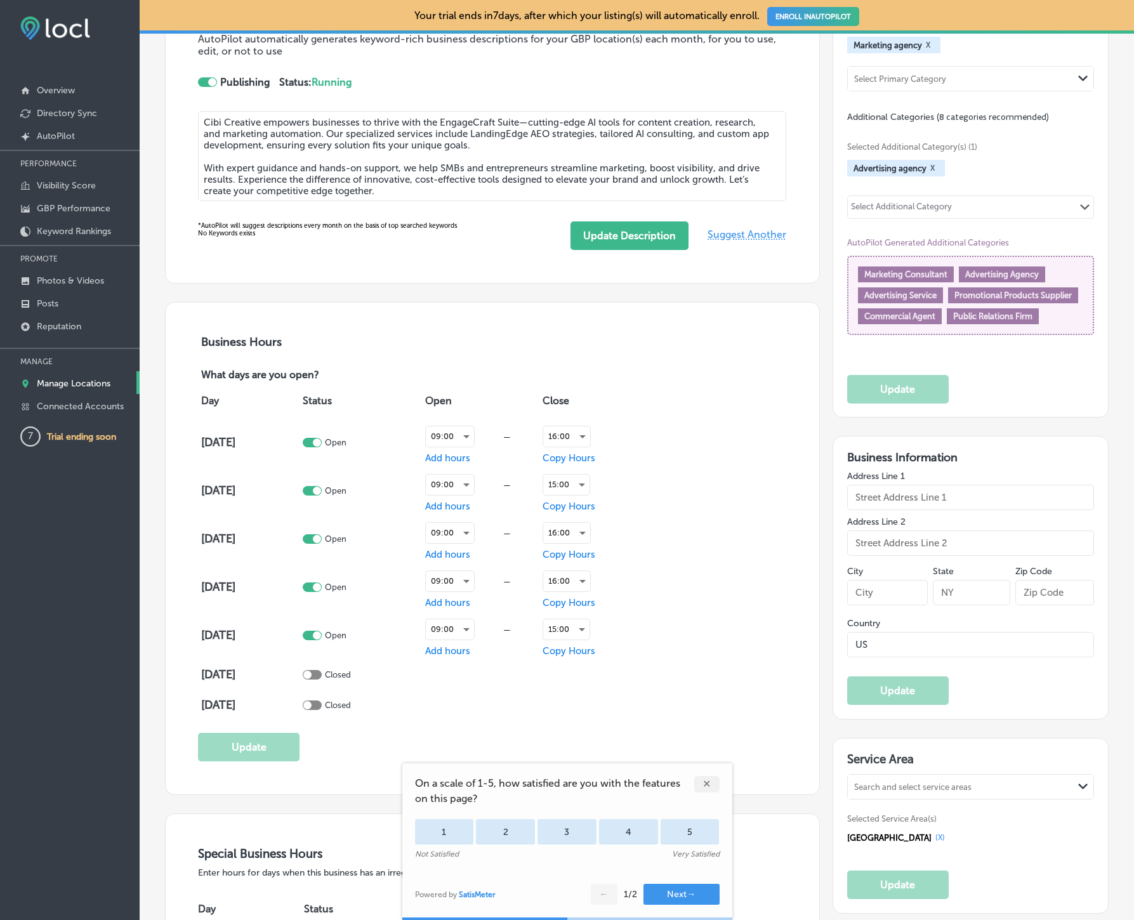
scroll to position [790, 0]
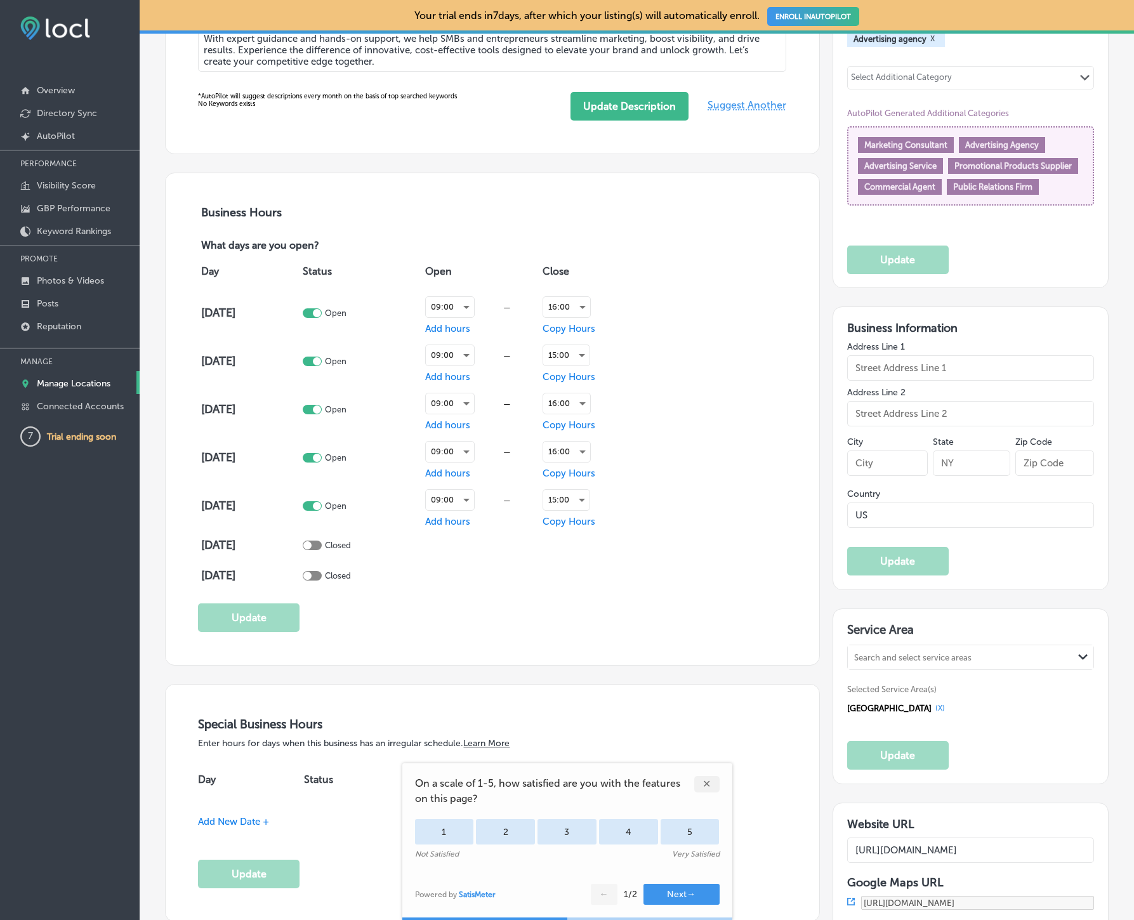
click at [892, 365] on input "text" at bounding box center [971, 367] width 248 height 25
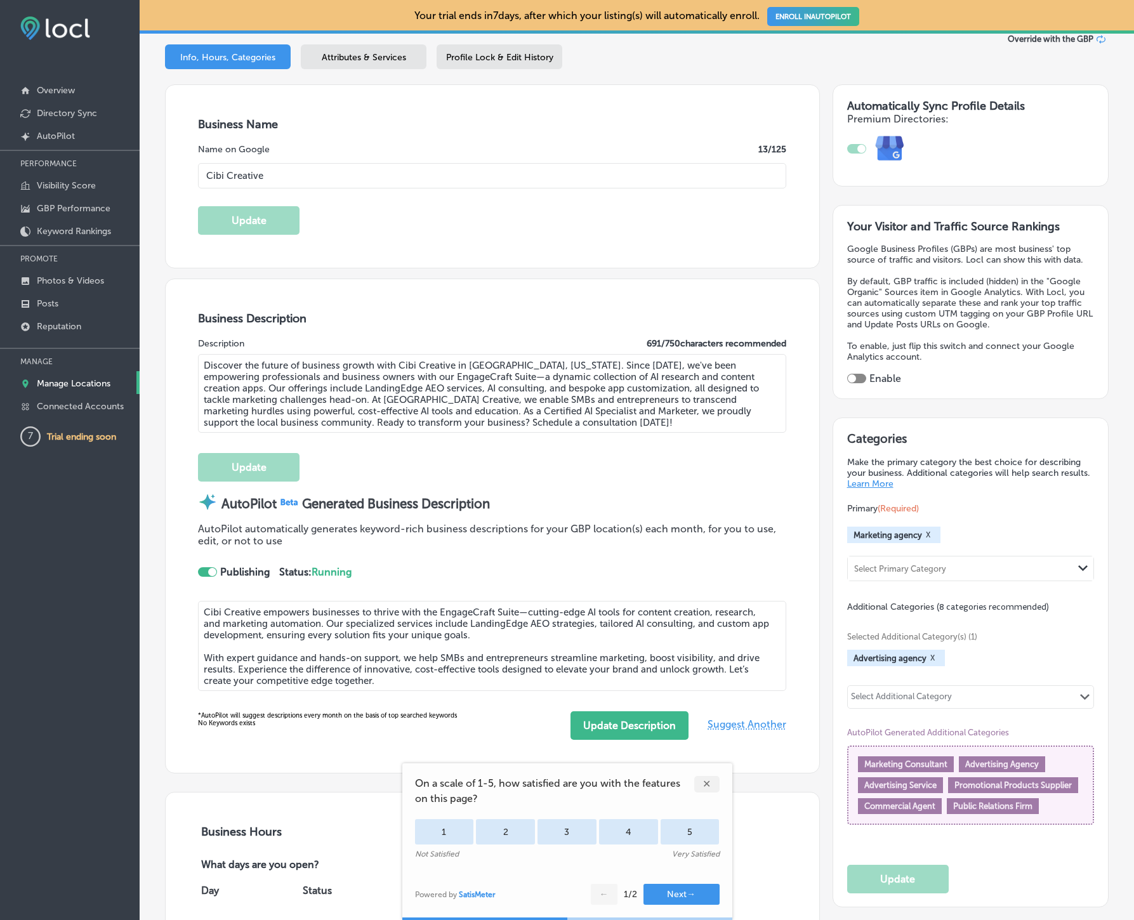
scroll to position [91, 0]
